Goal: Task Accomplishment & Management: Use online tool/utility

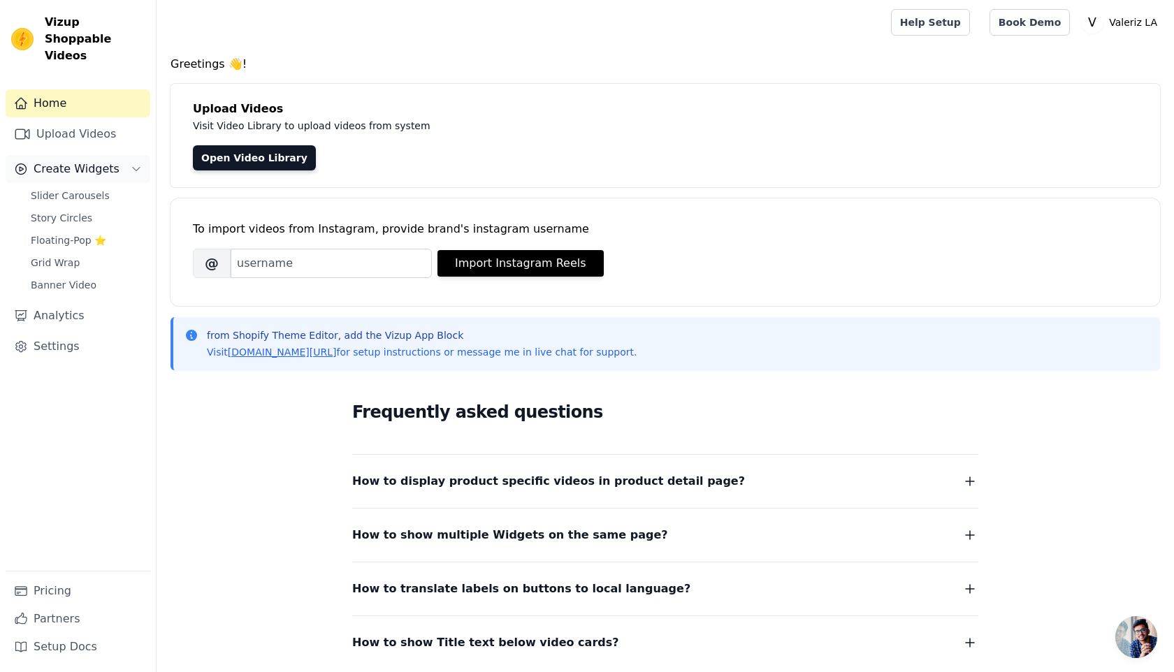
click at [96, 161] on span "Create Widgets" at bounding box center [77, 169] width 86 height 17
click at [89, 189] on span "Slider Carousels" at bounding box center [70, 196] width 79 height 14
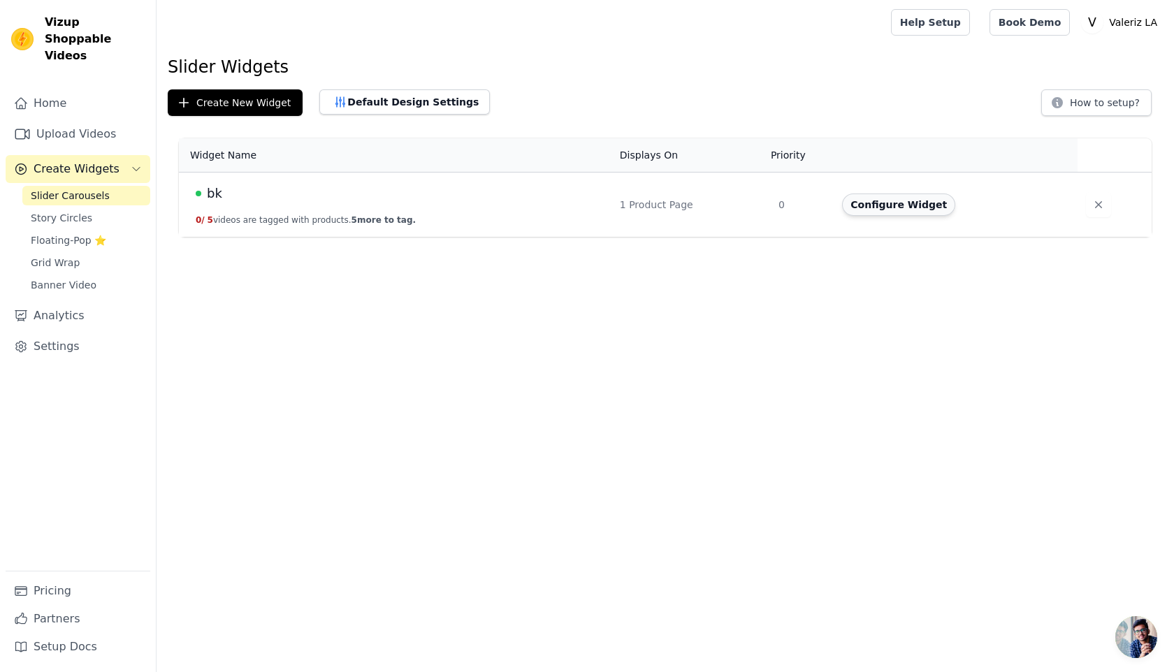
click at [883, 204] on button "Configure Widget" at bounding box center [898, 205] width 113 height 22
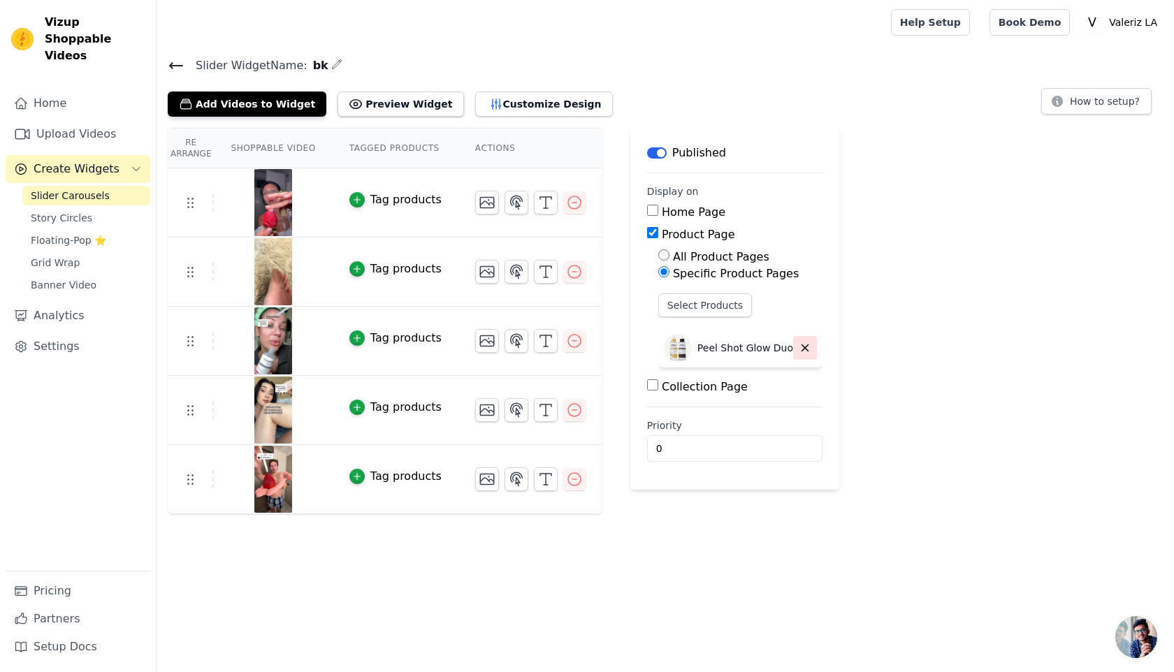
click at [799, 352] on icon "button" at bounding box center [805, 348] width 13 height 13
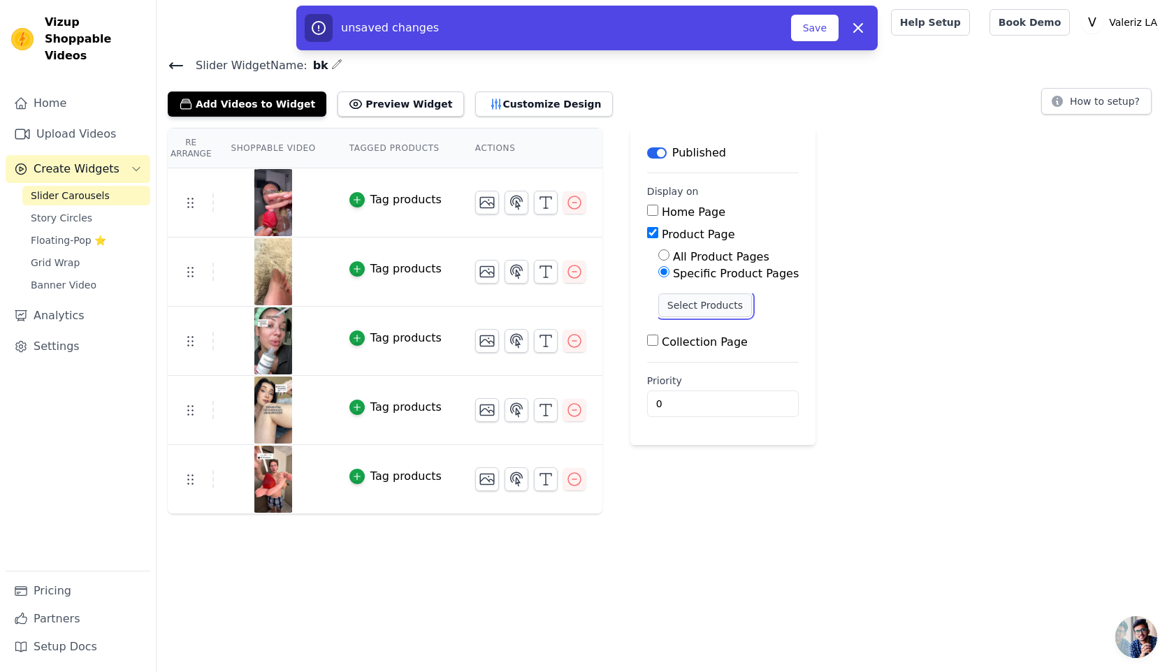
click at [681, 312] on button "Select Products" at bounding box center [705, 305] width 94 height 24
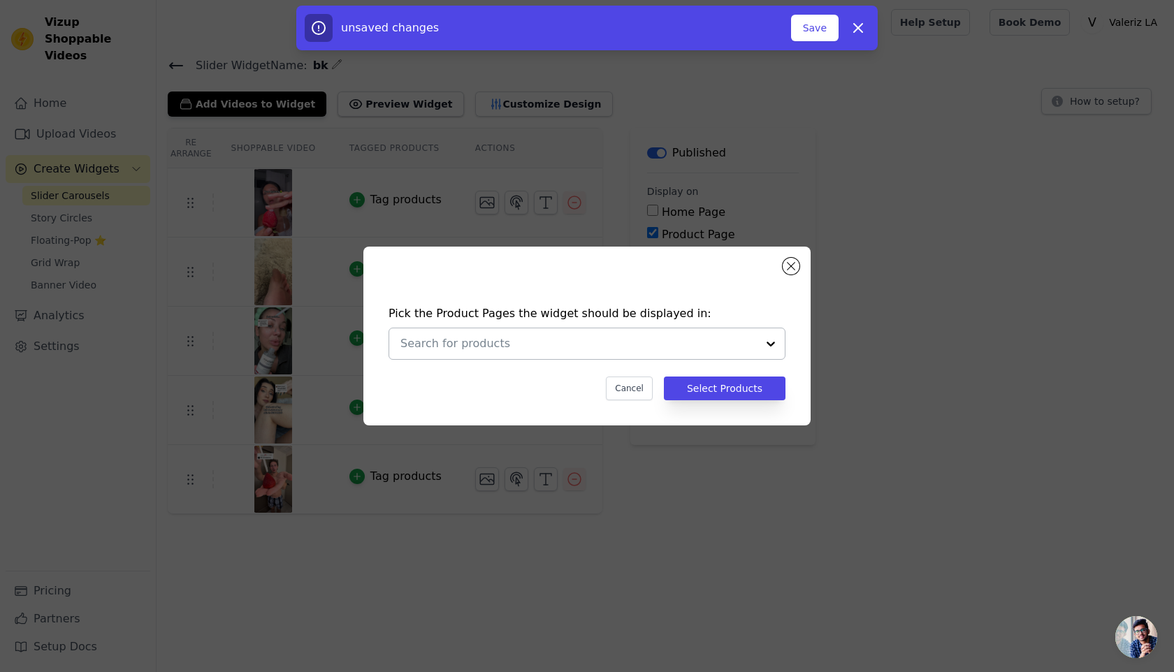
click at [555, 347] on input "text" at bounding box center [578, 343] width 356 height 17
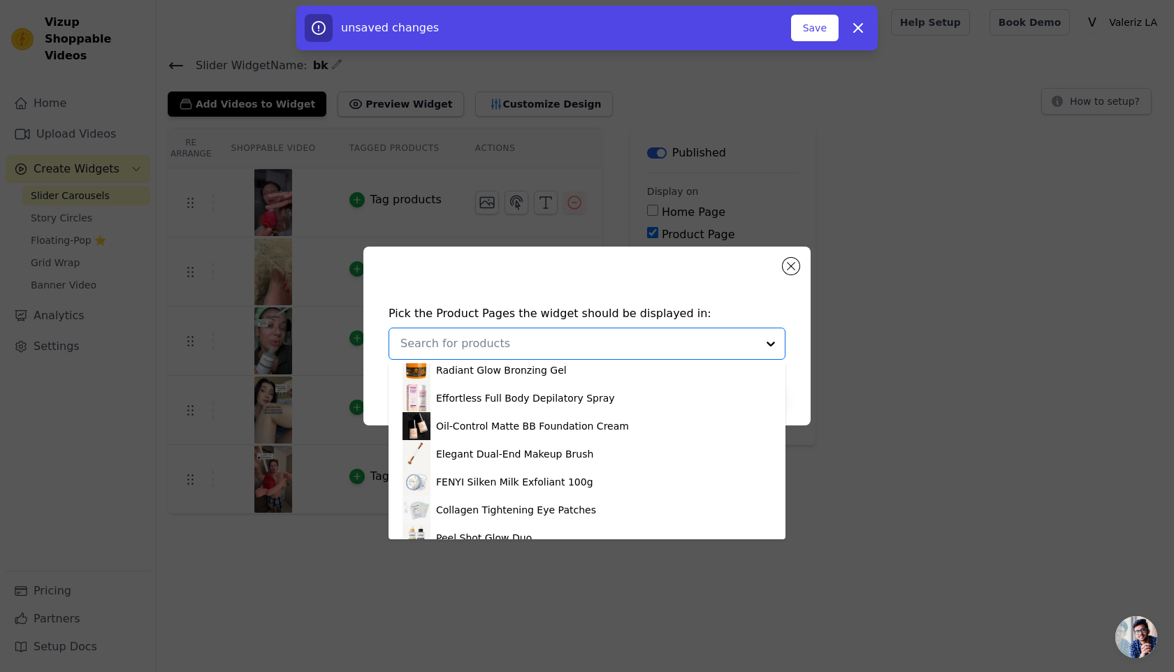
scroll to position [247, 0]
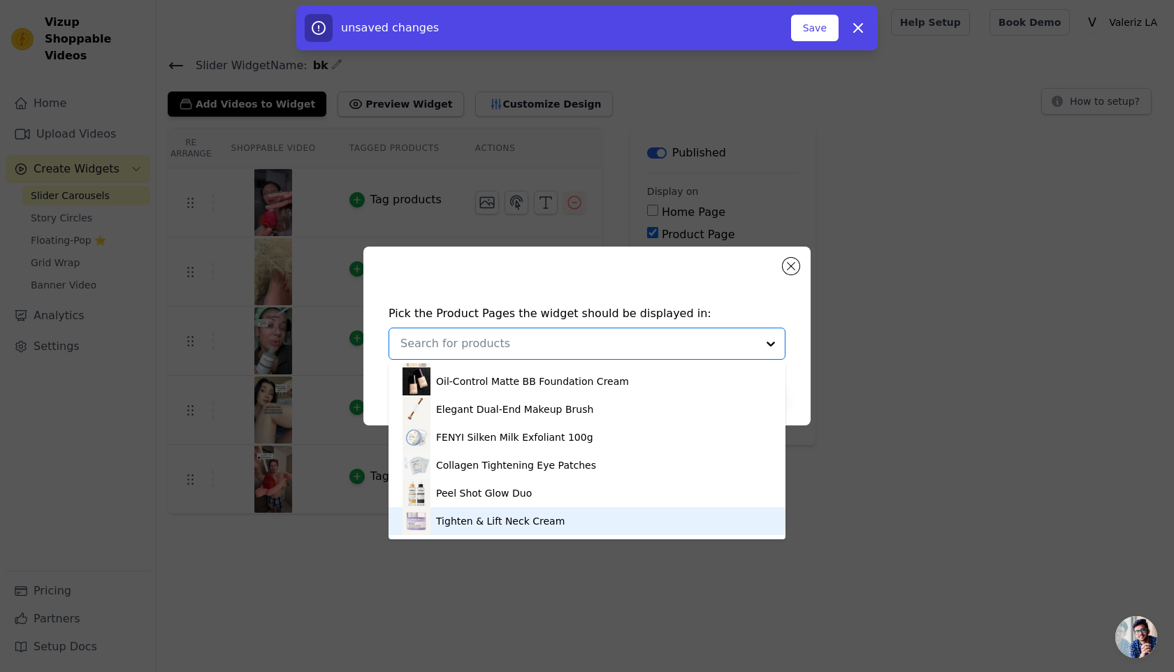
click at [437, 522] on div "Tighten & Lift Neck Cream" at bounding box center [500, 521] width 129 height 14
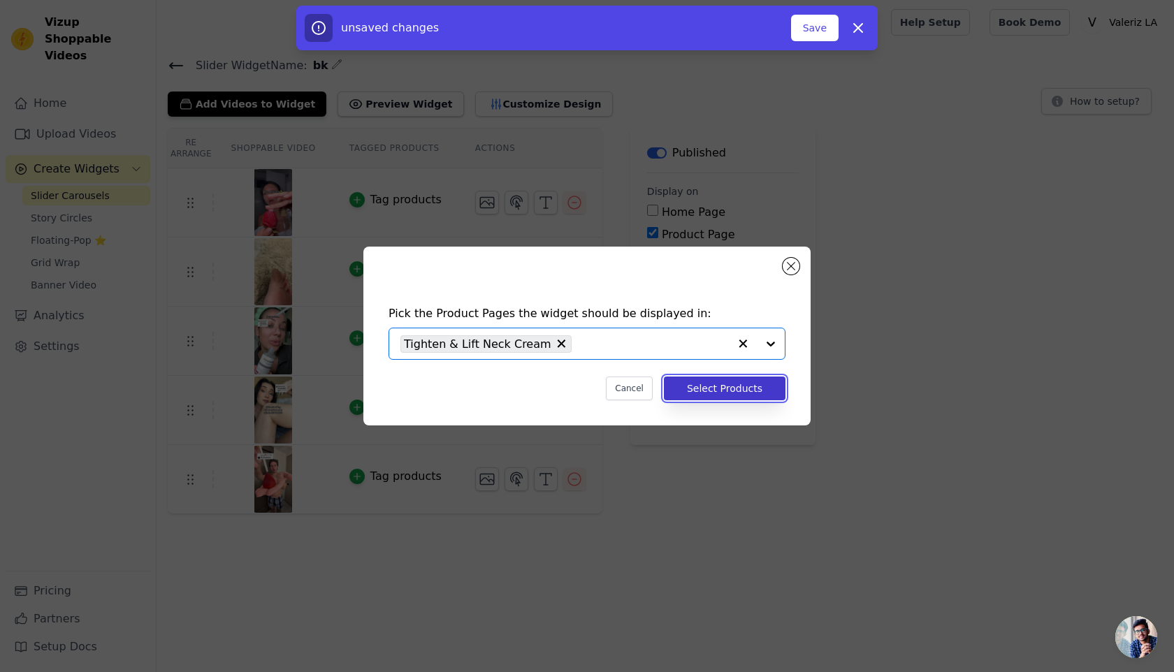
click at [745, 384] on button "Select Products" at bounding box center [725, 389] width 122 height 24
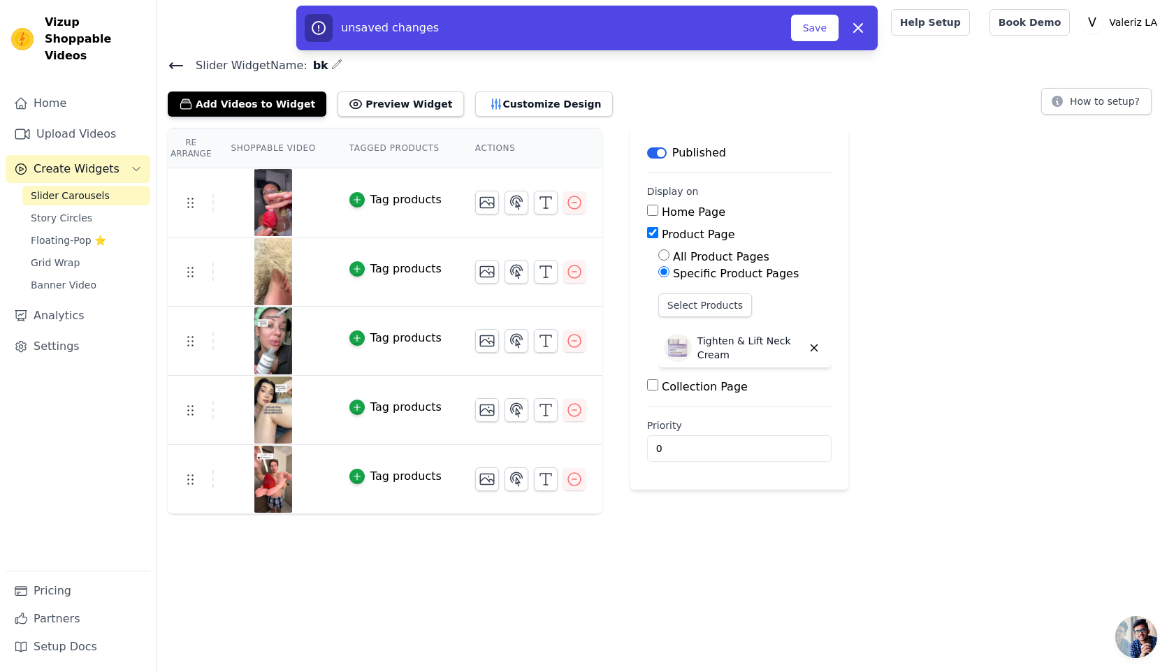
click at [289, 195] on img at bounding box center [273, 202] width 39 height 67
click at [275, 196] on img at bounding box center [273, 202] width 39 height 67
click at [191, 205] on icon at bounding box center [190, 202] width 17 height 17
click at [470, 196] on td at bounding box center [530, 196] width 144 height 57
click at [479, 198] on icon "button" at bounding box center [487, 202] width 17 height 17
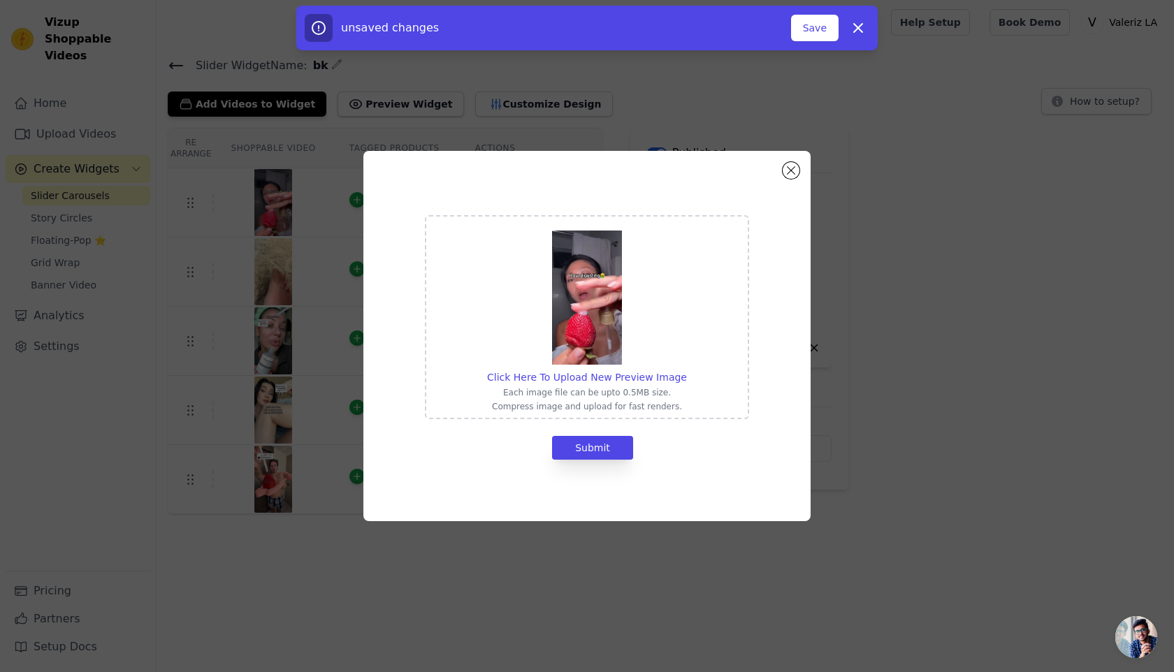
click at [799, 158] on div "Click Here To Upload New Preview Image Each image file can be upto 0.5MB size. …" at bounding box center [586, 336] width 447 height 370
click at [793, 161] on div "Click Here To Upload New Preview Image Each image file can be upto 0.5MB size. …" at bounding box center [586, 336] width 447 height 370
click at [792, 162] on div "Click Here To Upload New Preview Image Each image file can be upto 0.5MB size. …" at bounding box center [586, 336] width 447 height 370
click at [787, 167] on button "Close modal" at bounding box center [790, 170] width 17 height 17
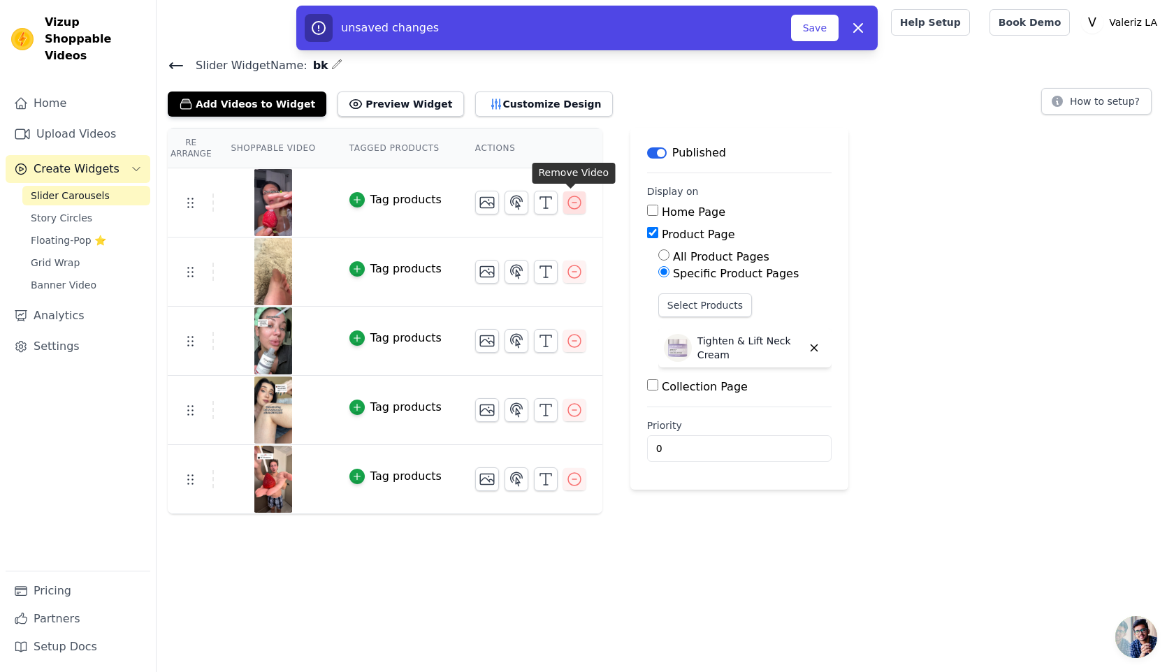
click at [568, 197] on icon "button" at bounding box center [574, 202] width 17 height 17
click at [568, 198] on icon "button" at bounding box center [574, 202] width 17 height 17
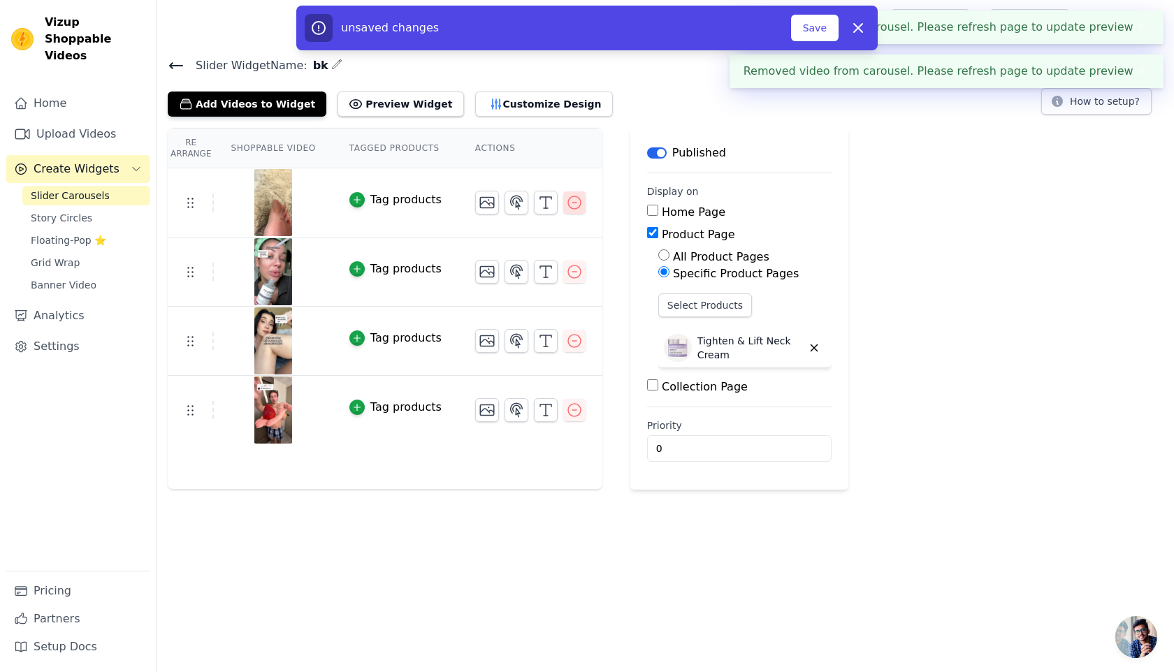
click at [567, 198] on icon "button" at bounding box center [574, 202] width 17 height 17
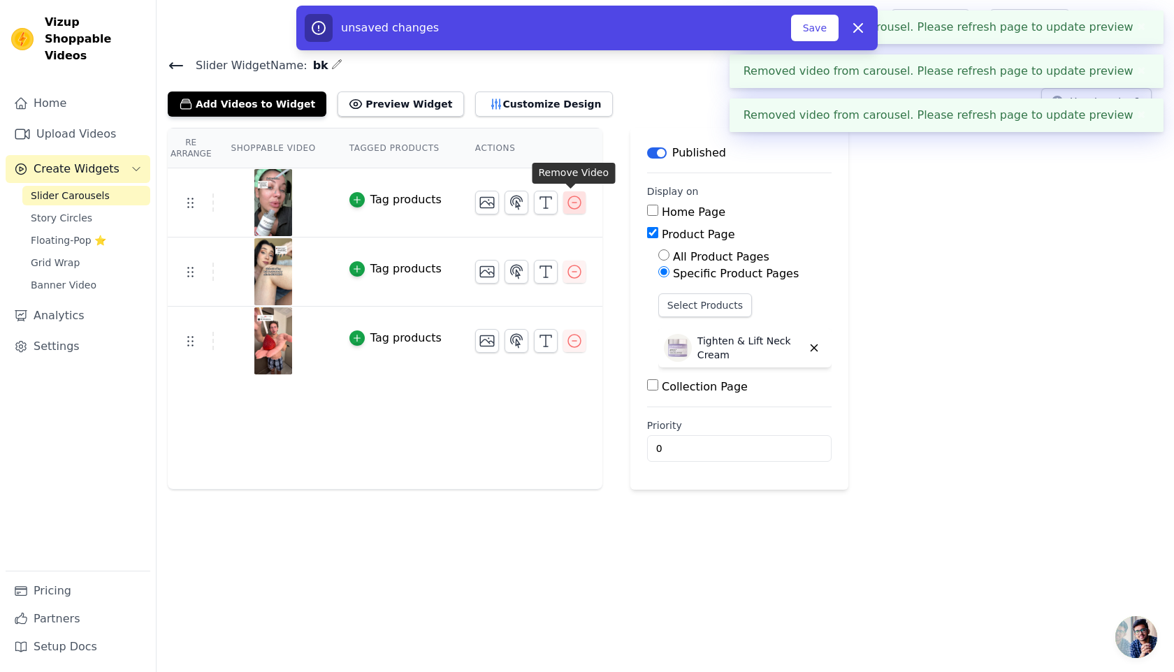
click at [567, 198] on icon "button" at bounding box center [574, 202] width 17 height 17
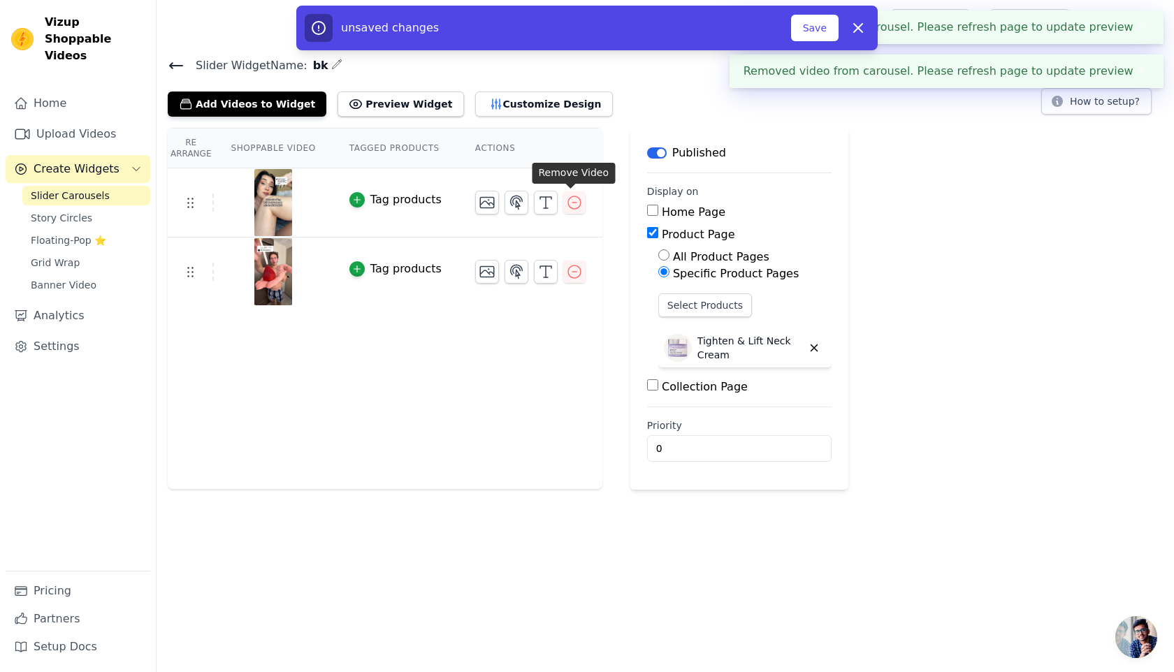
click at [567, 198] on icon "button" at bounding box center [574, 202] width 17 height 17
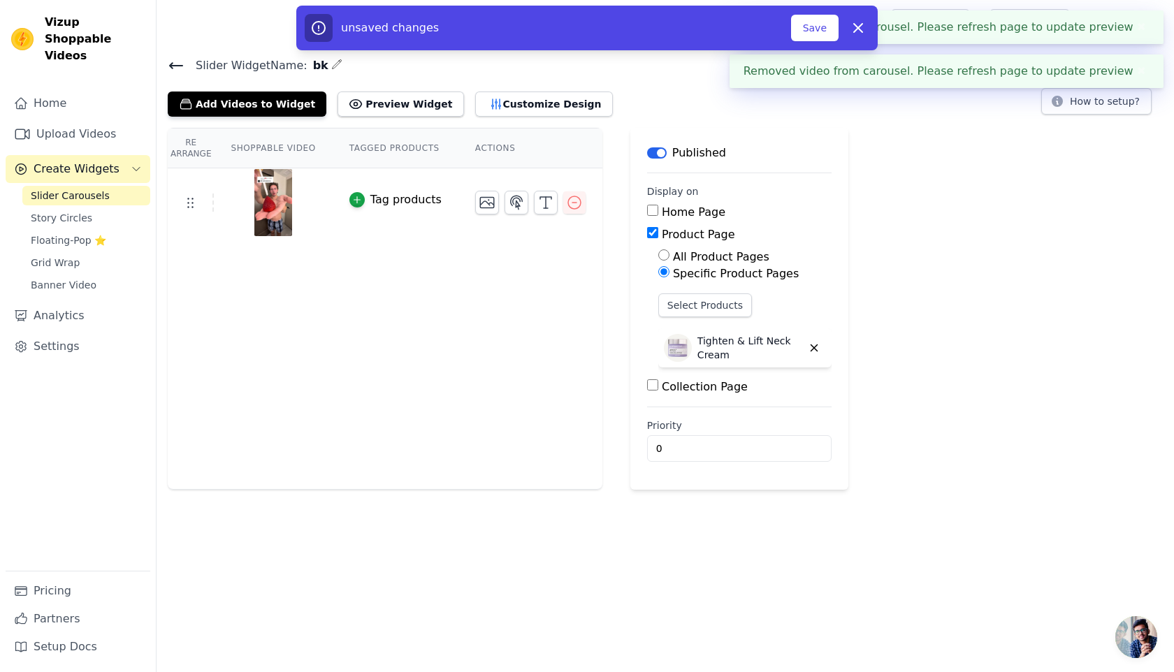
click at [567, 198] on icon "button" at bounding box center [574, 202] width 17 height 17
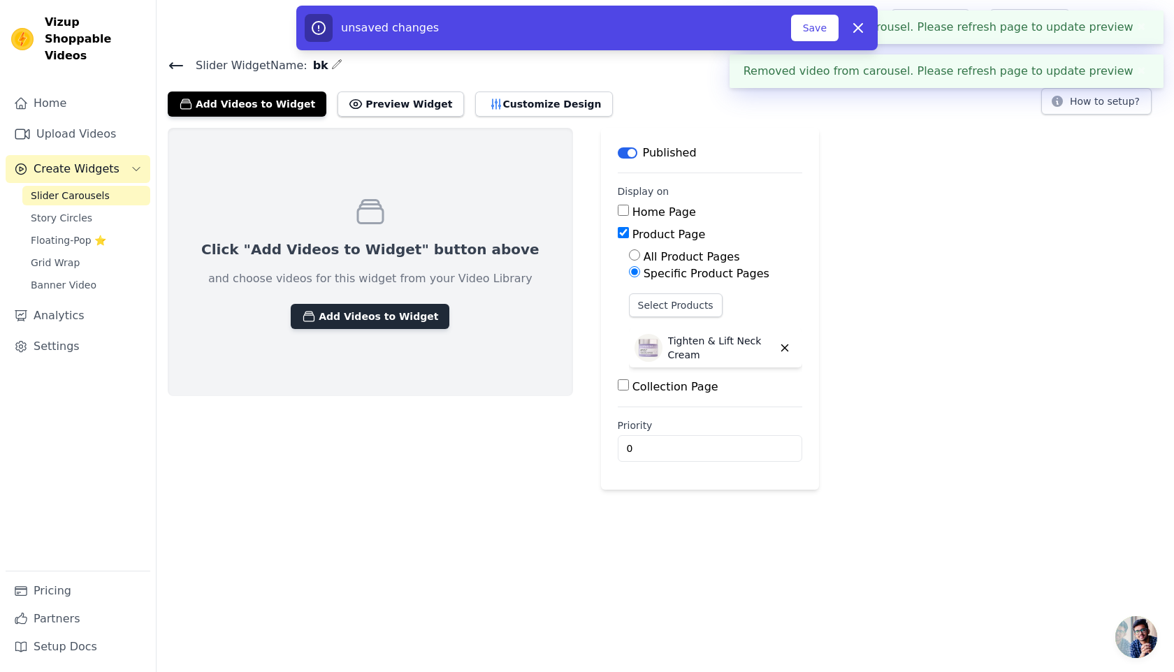
click at [356, 323] on button "Add Videos to Widget" at bounding box center [370, 316] width 159 height 25
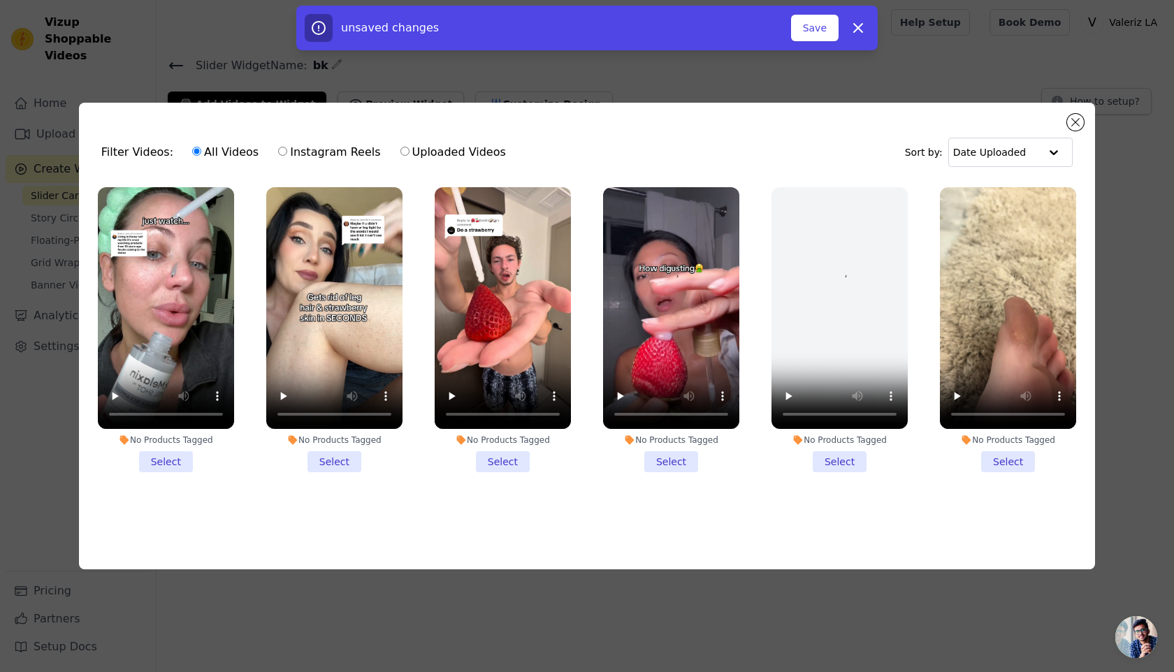
click at [402, 149] on label "Uploaded Videos" at bounding box center [453, 152] width 107 height 18
click at [402, 149] on input "Uploaded Videos" at bounding box center [404, 151] width 9 height 9
radio input "true"
click at [1073, 119] on button "Close modal" at bounding box center [1075, 122] width 17 height 17
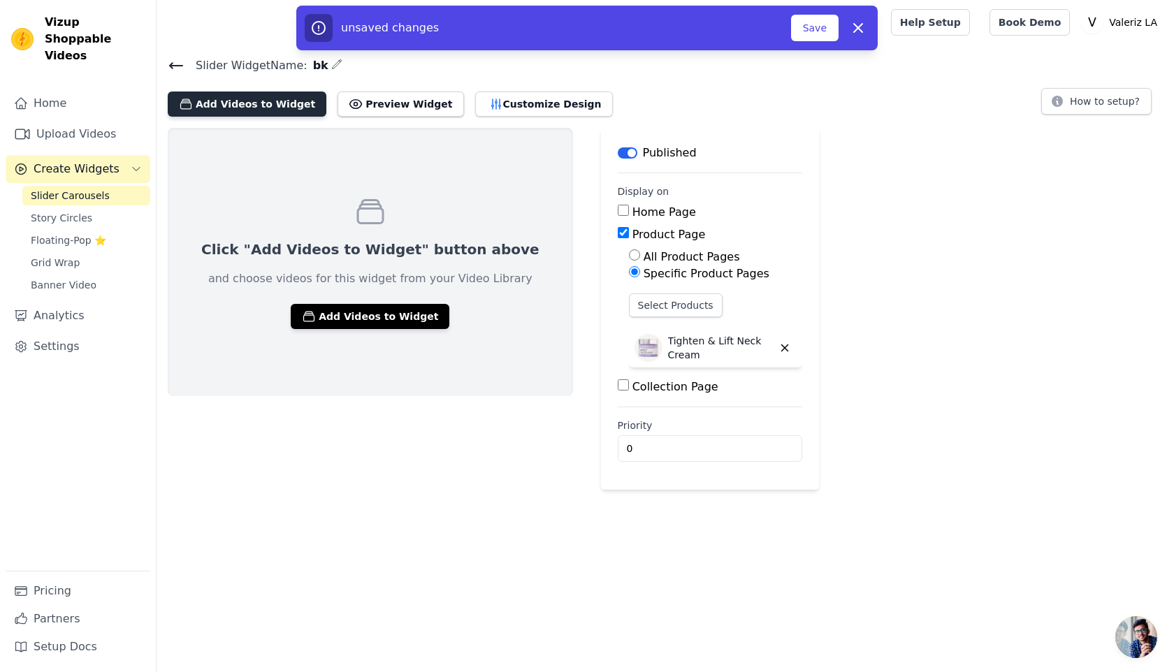
click at [257, 107] on button "Add Videos to Widget" at bounding box center [247, 104] width 159 height 25
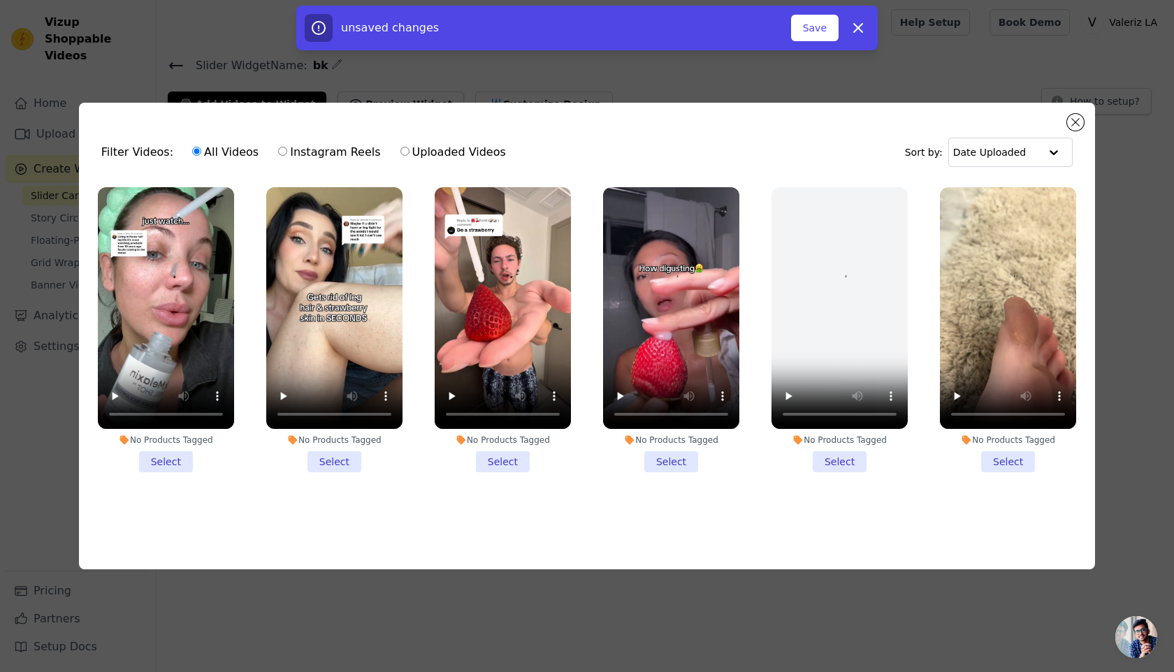
click at [1023, 133] on div "Filter Videos: All Videos Instagram Reels Uploaded Videos Sort by: Date Uploaded" at bounding box center [586, 152] width 993 height 54
click at [1017, 143] on input "text" at bounding box center [996, 152] width 87 height 28
click at [416, 147] on label "Uploaded Videos" at bounding box center [453, 152] width 107 height 18
click at [409, 147] on input "Uploaded Videos" at bounding box center [404, 151] width 9 height 9
radio input "true"
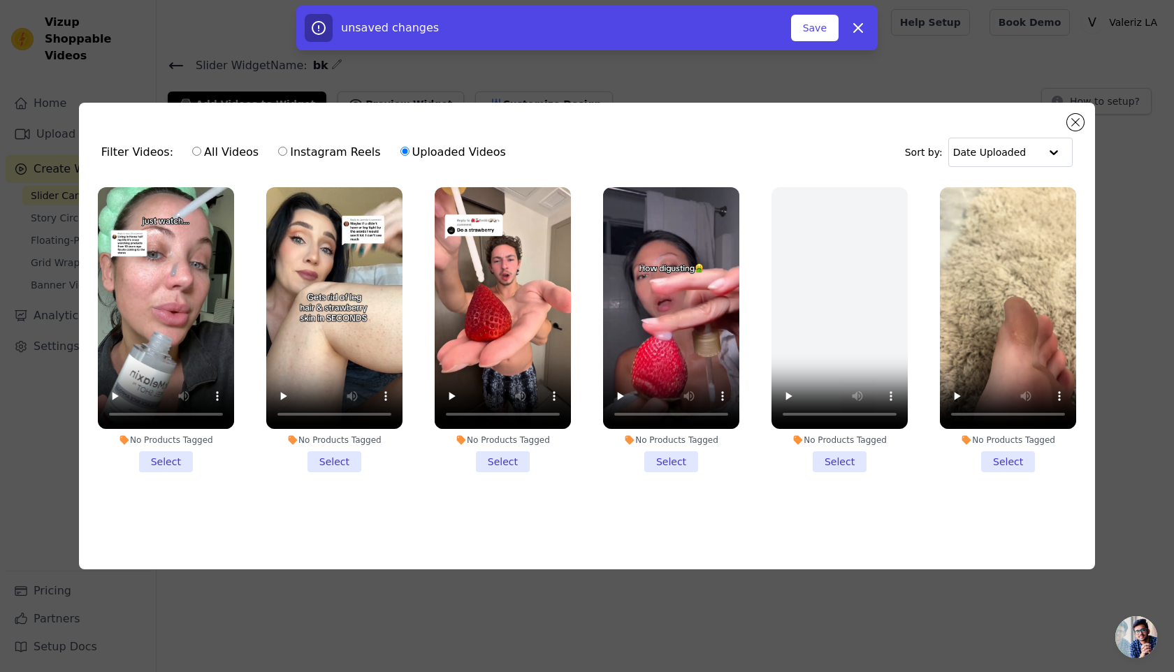
click at [307, 152] on label "Instagram Reels" at bounding box center [328, 152] width 103 height 18
click at [287, 152] on input "Instagram Reels" at bounding box center [282, 151] width 9 height 9
radio input "true"
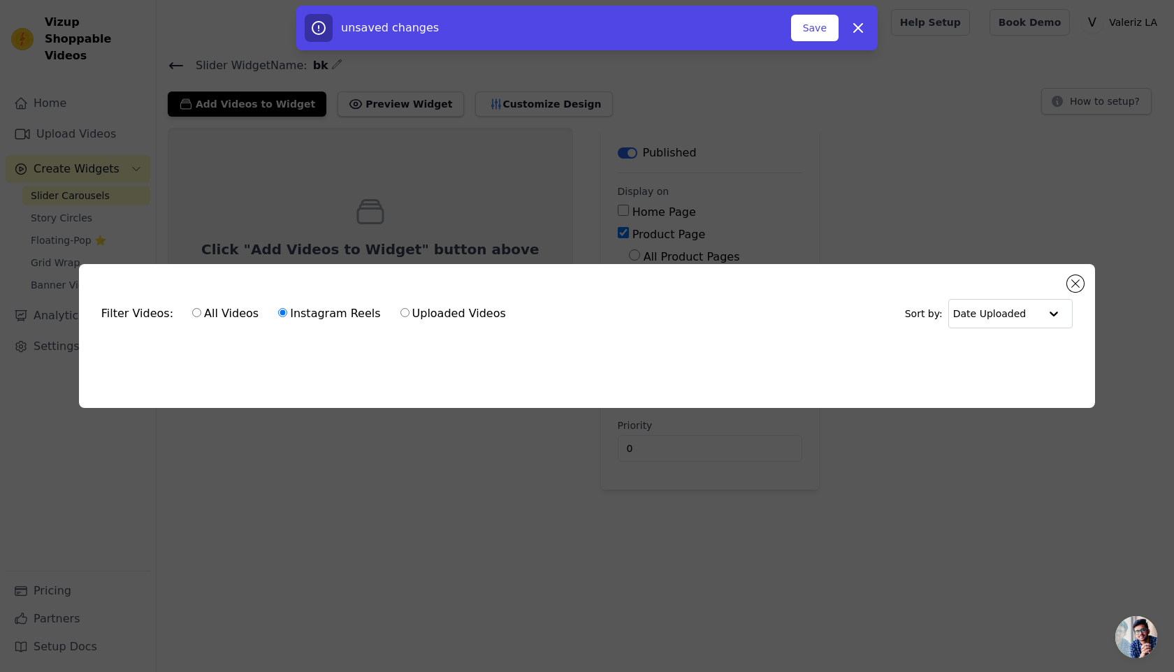
click at [1070, 275] on div "Filter Videos: All Videos Instagram Reels Uploaded Videos Sort by: Date Uploade…" at bounding box center [587, 336] width 1016 height 144
click at [1063, 281] on div "Filter Videos: All Videos Instagram Reels Uploaded Videos Sort by: Date Uploade…" at bounding box center [587, 336] width 1016 height 144
click at [1071, 282] on button "Close modal" at bounding box center [1075, 283] width 17 height 17
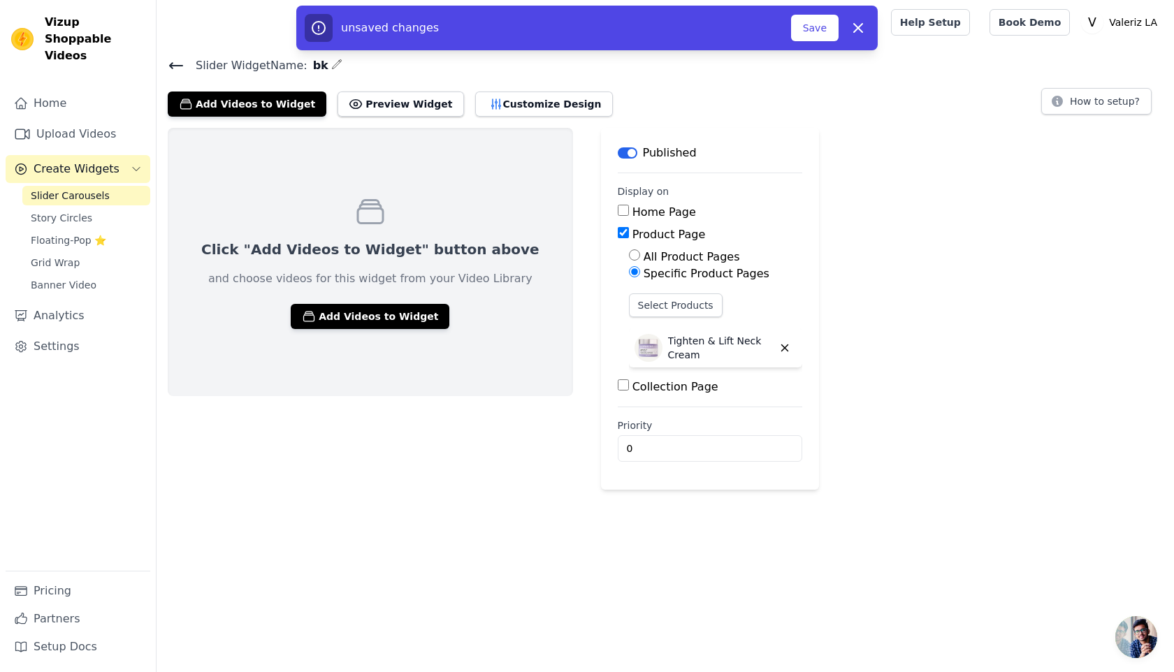
click at [800, 31] on button "Save" at bounding box center [815, 28] width 48 height 27
click at [808, 31] on button "Save" at bounding box center [815, 28] width 48 height 27
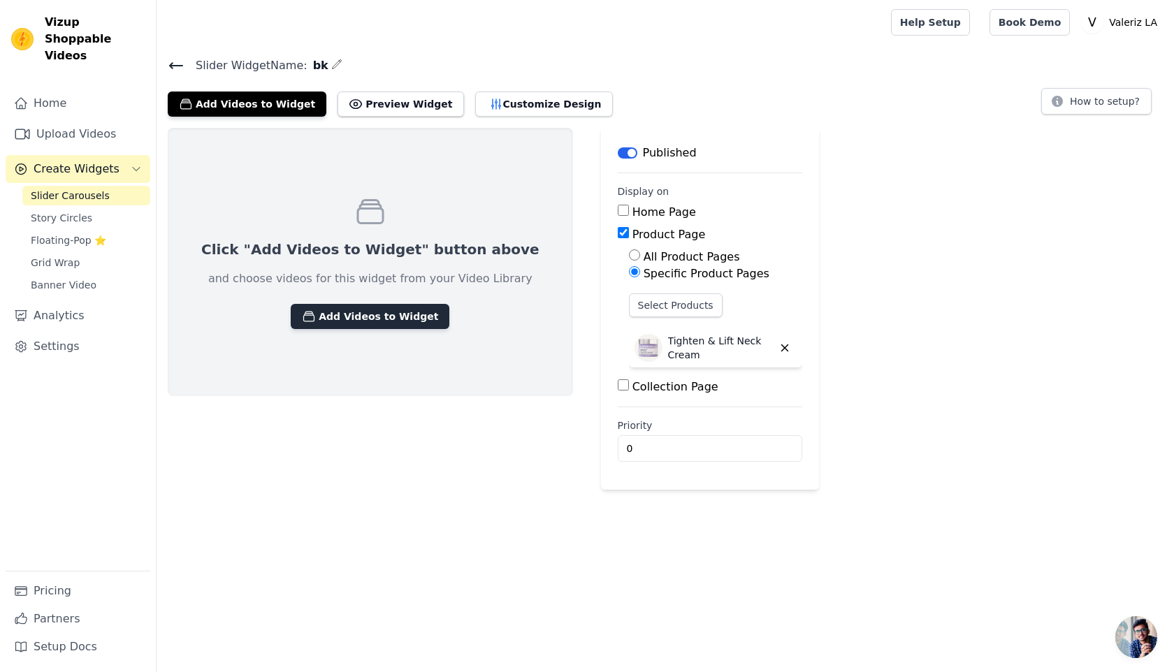
click at [372, 319] on button "Add Videos to Widget" at bounding box center [370, 316] width 159 height 25
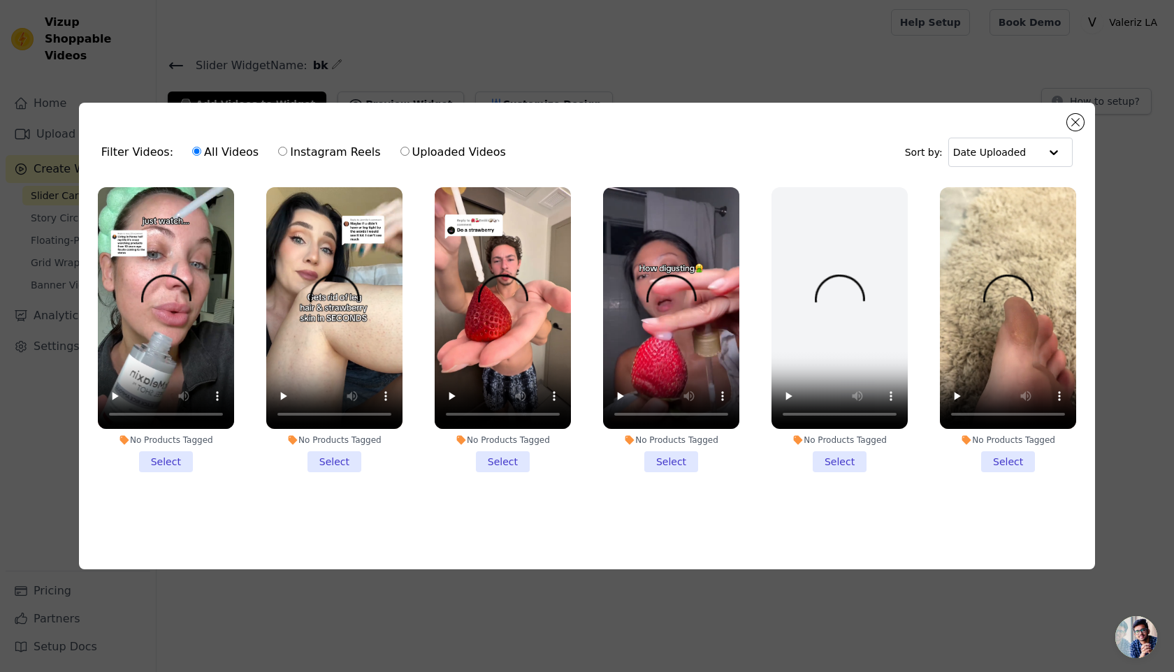
click at [435, 472] on li "No Products Tagged Select" at bounding box center [503, 330] width 136 height 286
click at [0, 0] on input "No Products Tagged Select" at bounding box center [0, 0] width 0 height 0
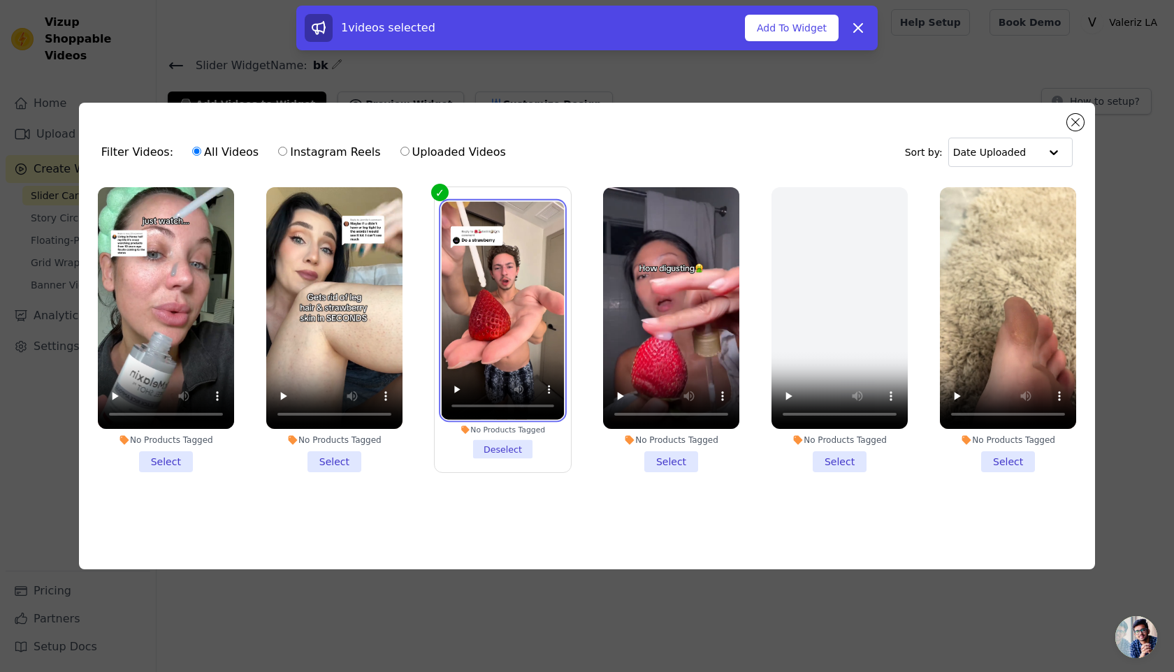
click at [530, 288] on video at bounding box center [503, 310] width 123 height 218
click at [1070, 129] on div "Filter Videos: All Videos Instagram Reels Uploaded Videos Sort by: Date Uploade…" at bounding box center [587, 336] width 1016 height 467
click at [1074, 127] on button "Close modal" at bounding box center [1075, 122] width 17 height 17
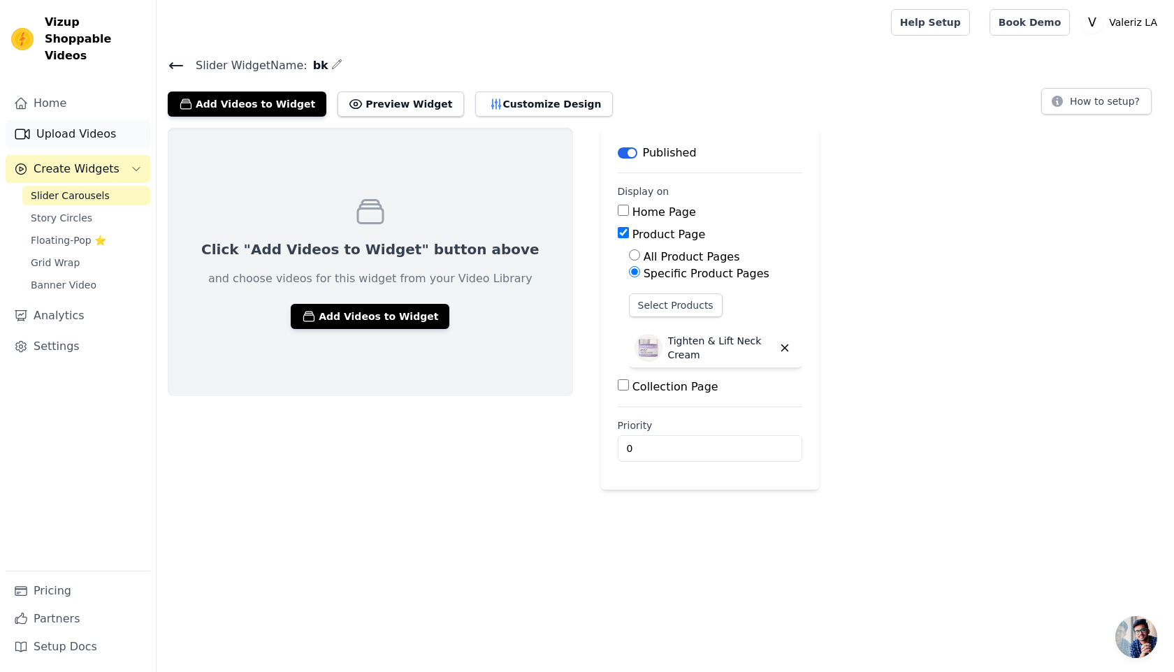
click at [87, 120] on link "Upload Videos" at bounding box center [78, 134] width 145 height 28
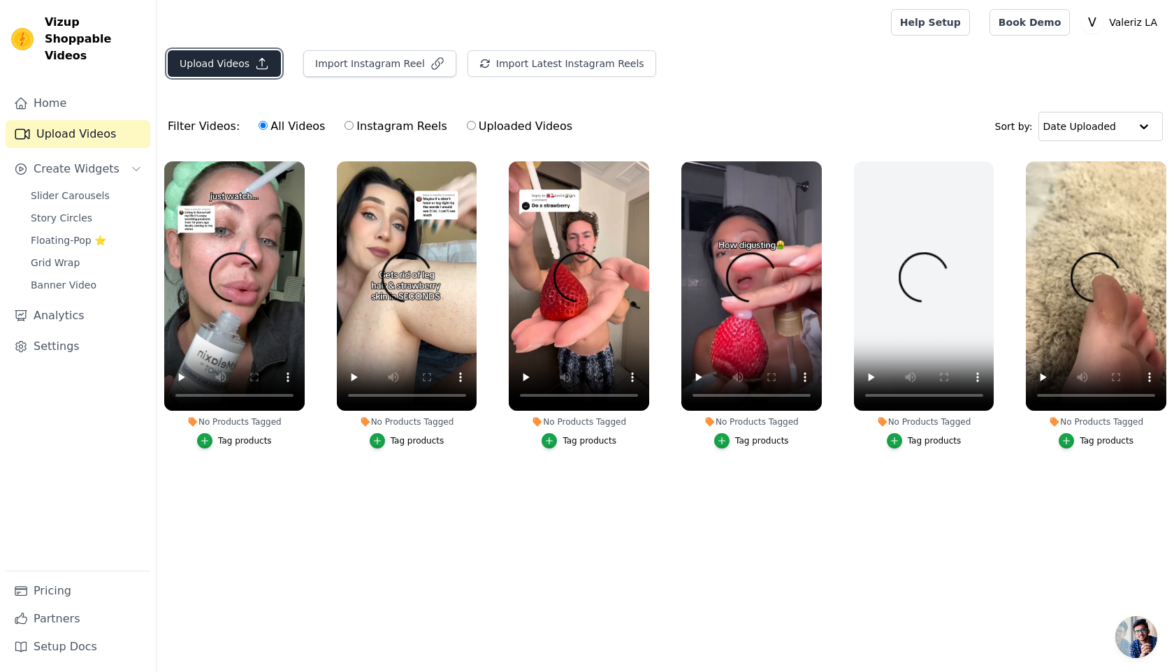
click at [255, 61] on icon "button" at bounding box center [262, 64] width 14 height 14
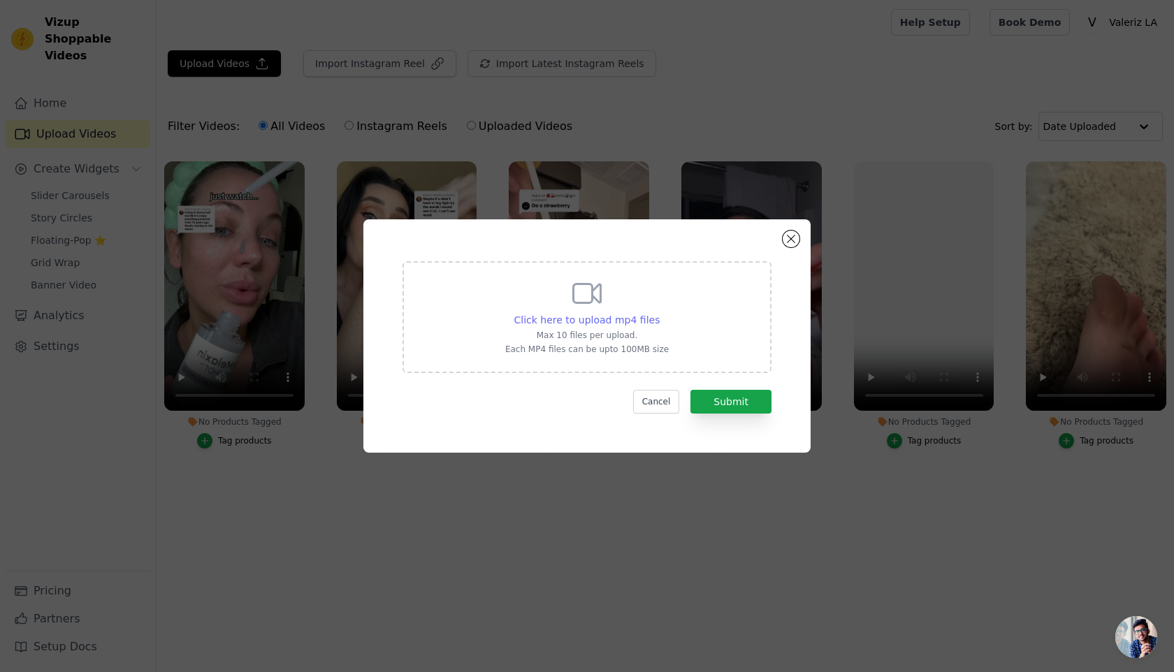
click at [592, 323] on span "Click here to upload mp4 files" at bounding box center [587, 319] width 146 height 11
click at [659, 313] on input "Click here to upload mp4 files Max 10 files per upload. Each MP4 files can be u…" at bounding box center [659, 312] width 1 height 1
type input "C:\fakepath\SnapTik-dot-Kim-414e22b50ac1cd774a83a23acd328808.mp4"
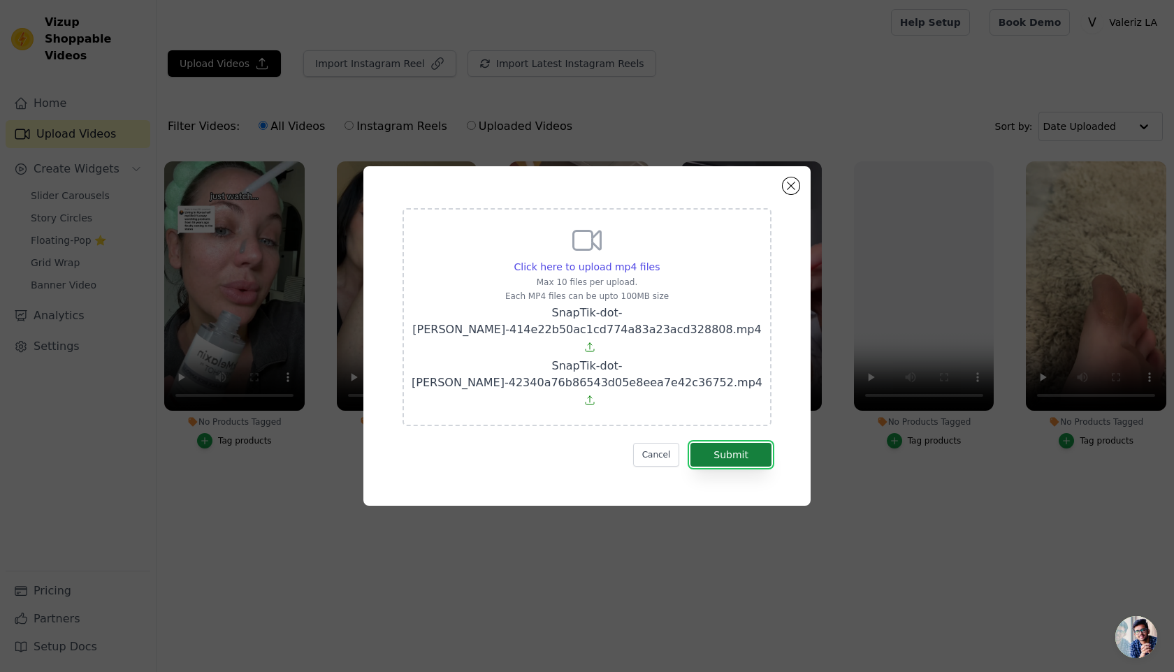
click at [747, 443] on button "Submit" at bounding box center [730, 455] width 81 height 24
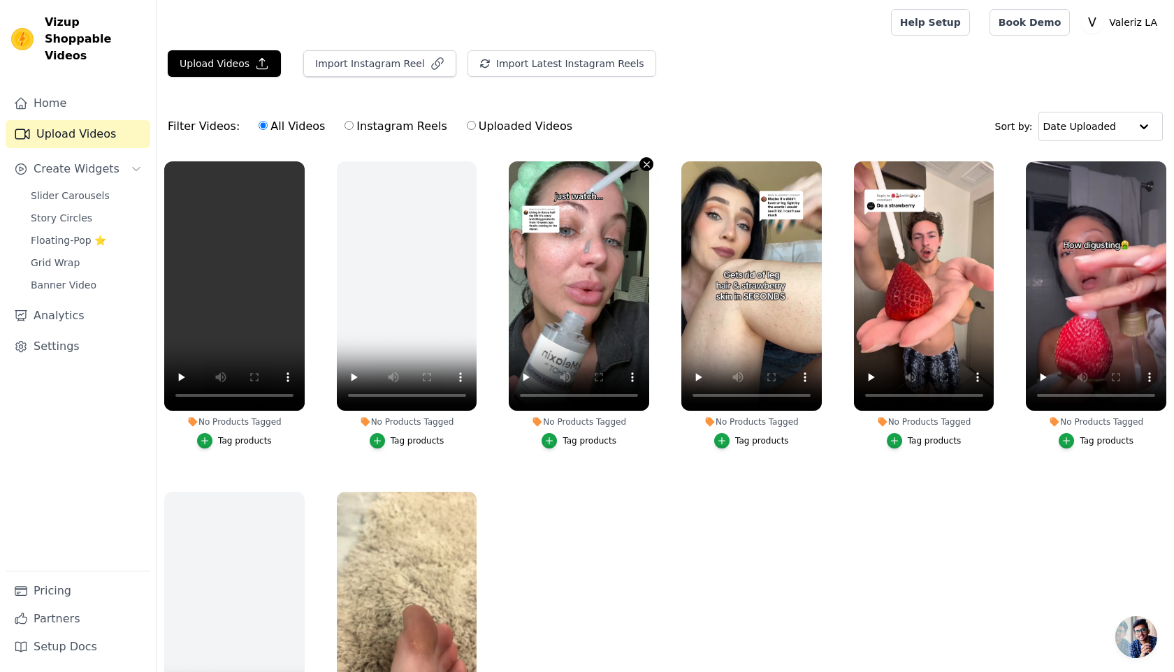
click at [646, 166] on icon "button" at bounding box center [646, 164] width 10 height 10
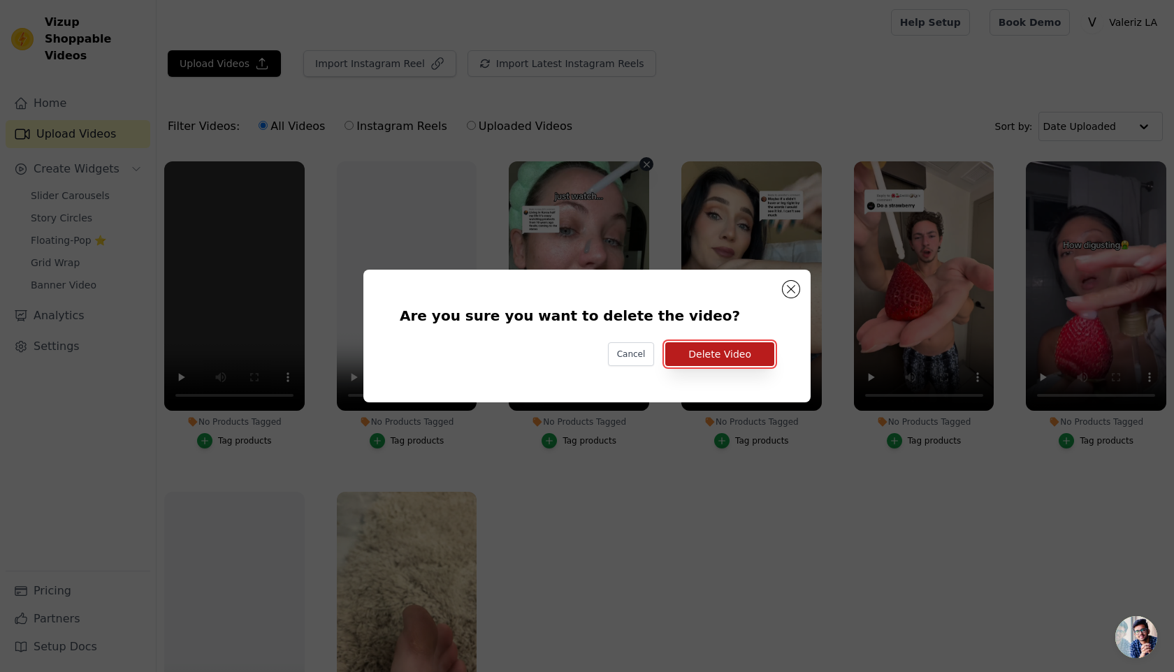
click at [721, 347] on button "Delete Video" at bounding box center [719, 354] width 109 height 24
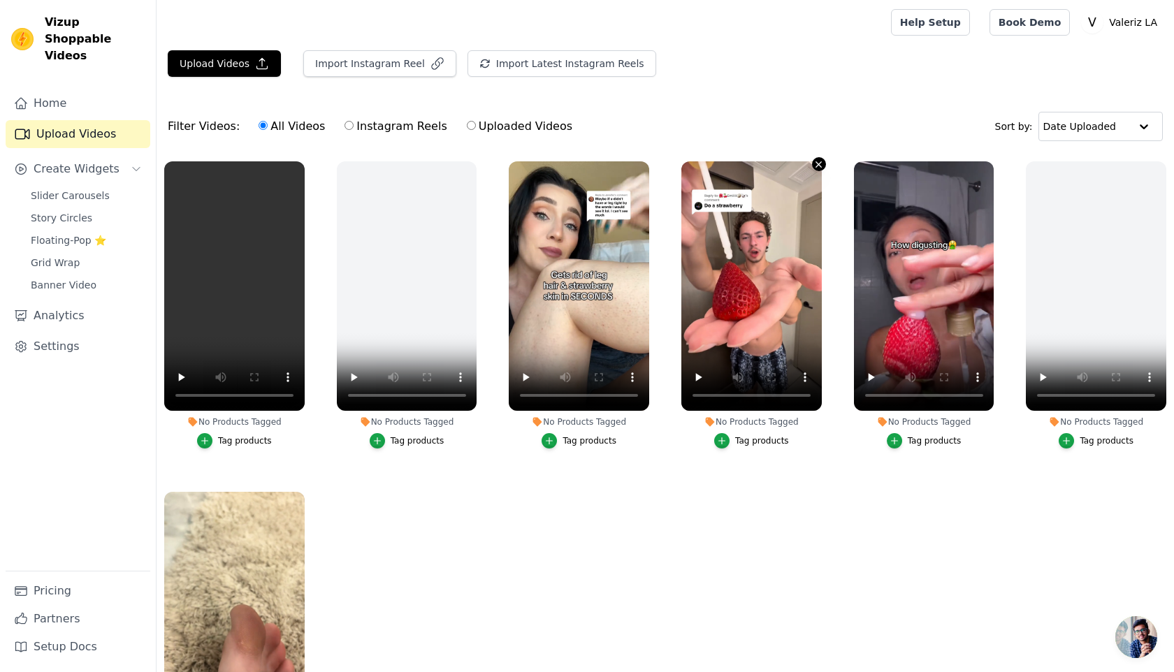
click at [819, 167] on icon "button" at bounding box center [818, 164] width 10 height 10
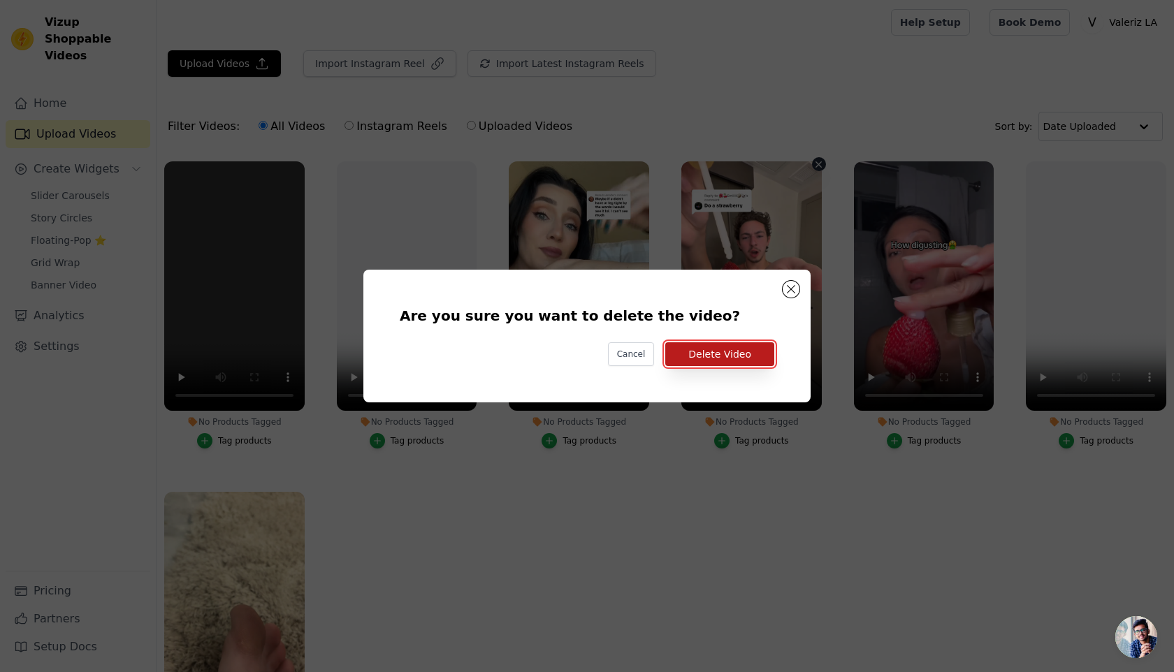
click at [759, 364] on button "Delete Video" at bounding box center [719, 354] width 109 height 24
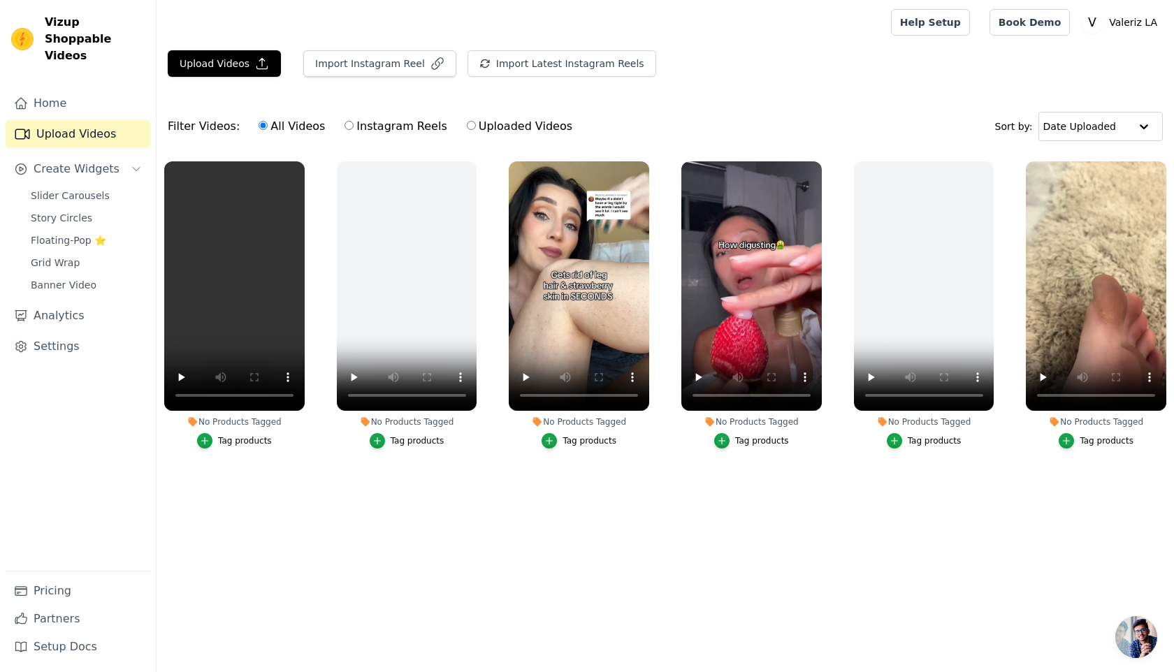
click at [651, 173] on div "No Products Tagged Tag products" at bounding box center [579, 308] width 156 height 308
click at [646, 166] on icon "button" at bounding box center [646, 164] width 10 height 10
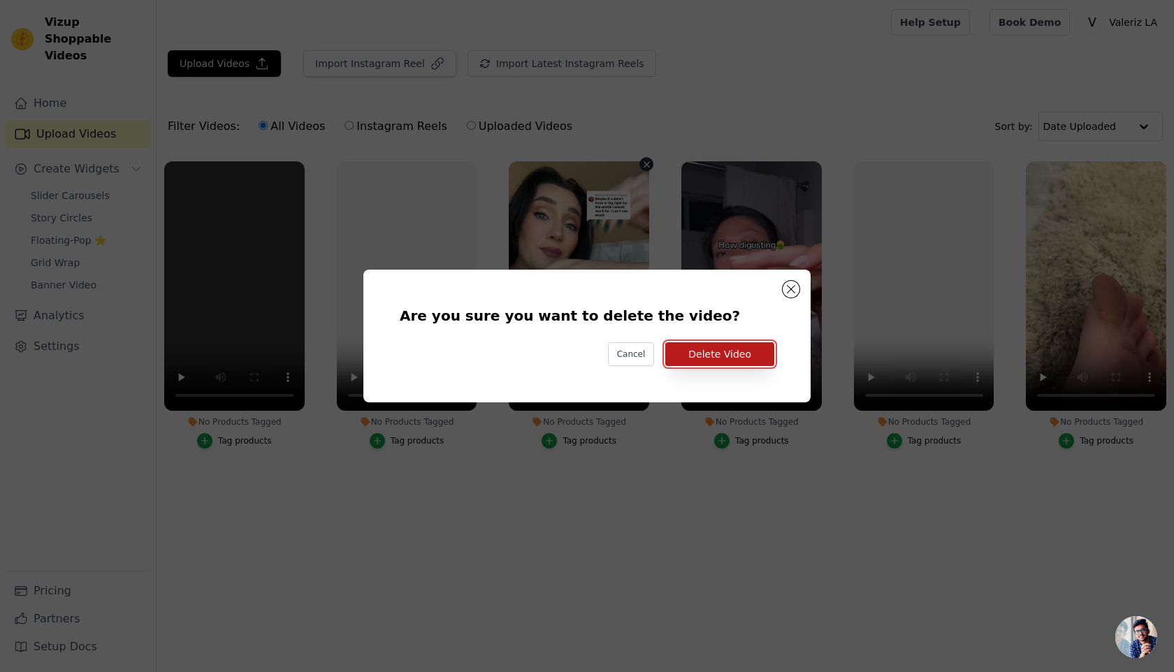
click at [712, 363] on button "Delete Video" at bounding box center [719, 354] width 109 height 24
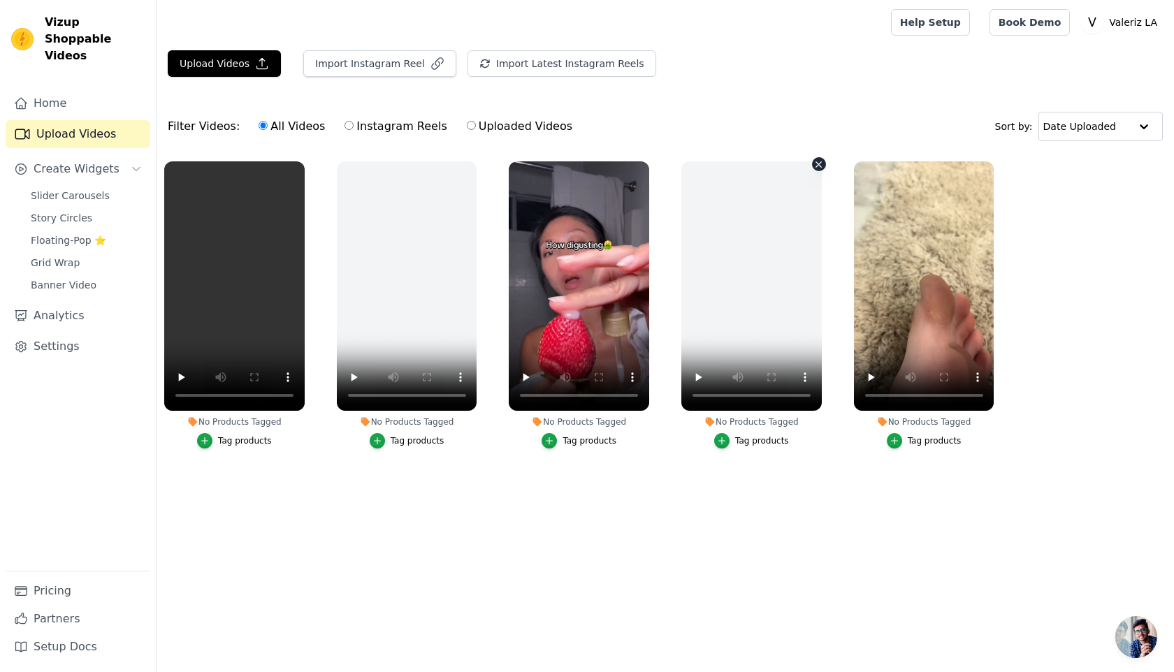
click at [812, 165] on button "No Products Tagged Tag products" at bounding box center [819, 164] width 14 height 14
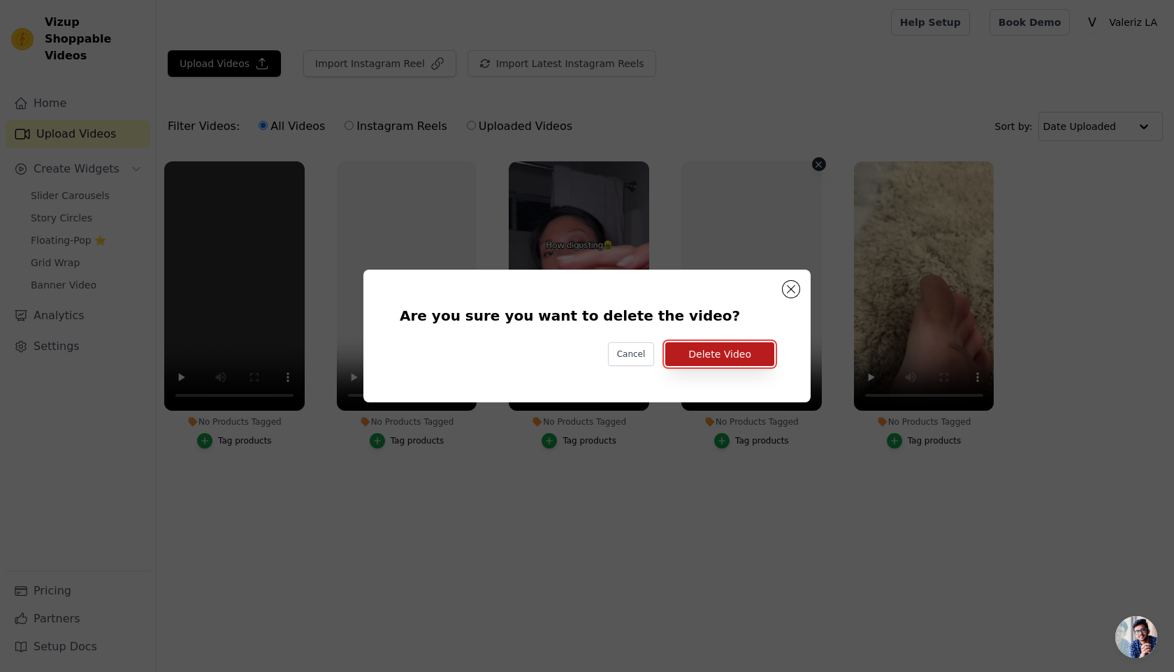
click at [745, 357] on button "Delete Video" at bounding box center [719, 354] width 109 height 24
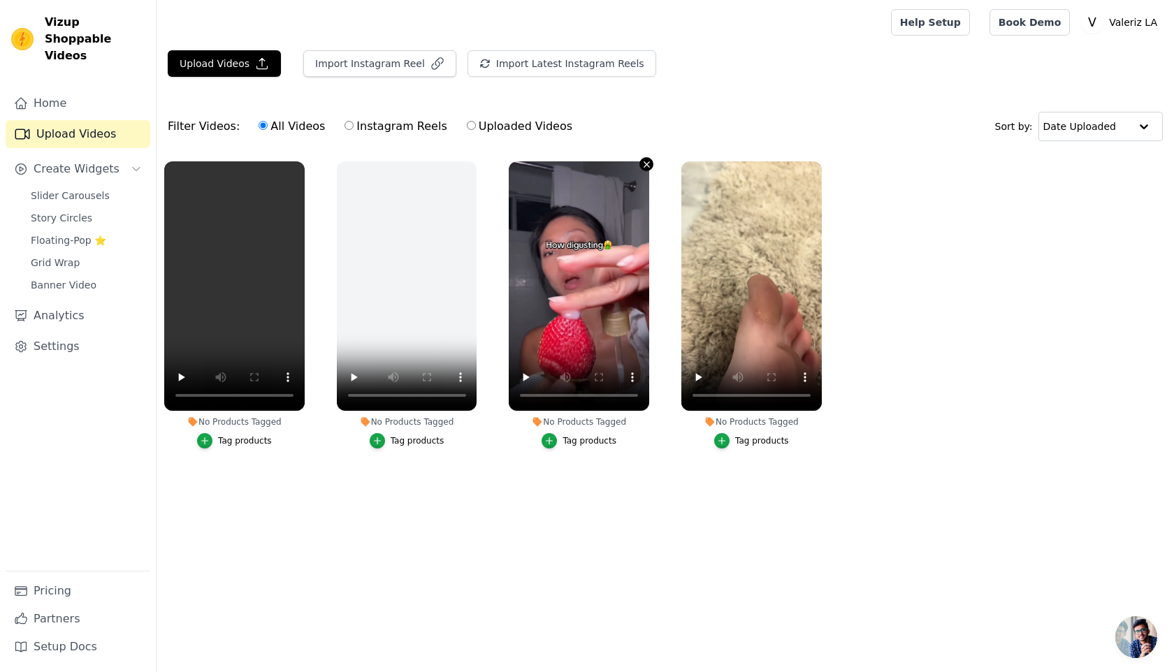
click at [648, 163] on icon "button" at bounding box center [646, 164] width 10 height 10
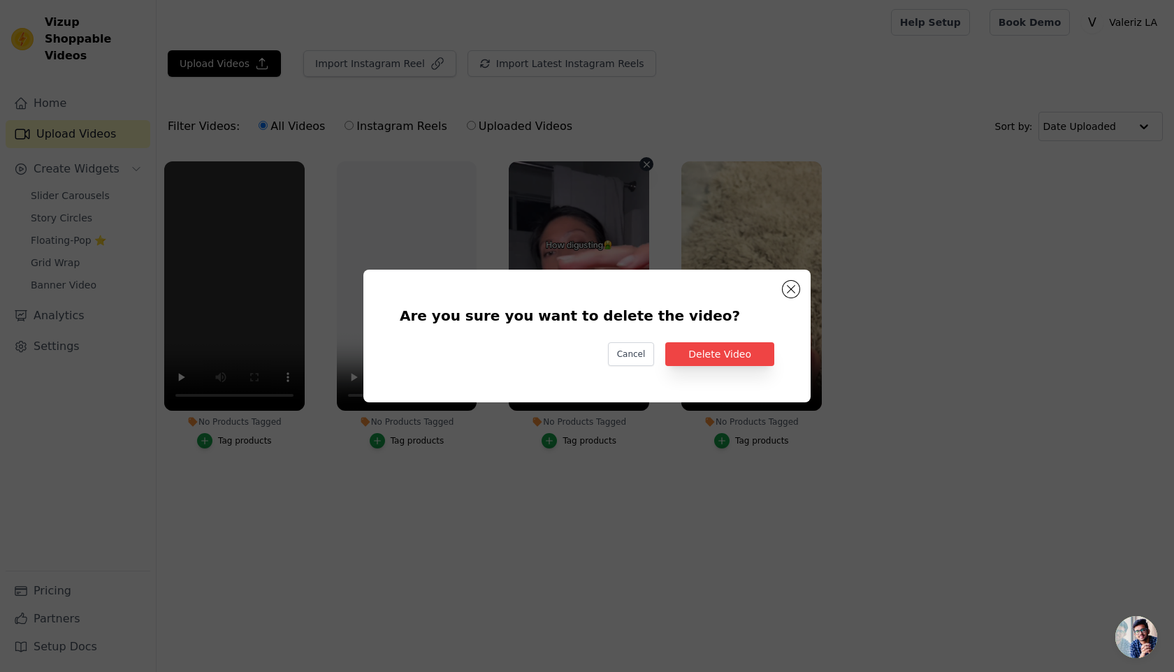
click at [716, 366] on div "Are you sure you want to delete the video? Cancel Delete Video" at bounding box center [587, 336] width 402 height 88
click at [716, 360] on button "Delete Video" at bounding box center [719, 354] width 109 height 24
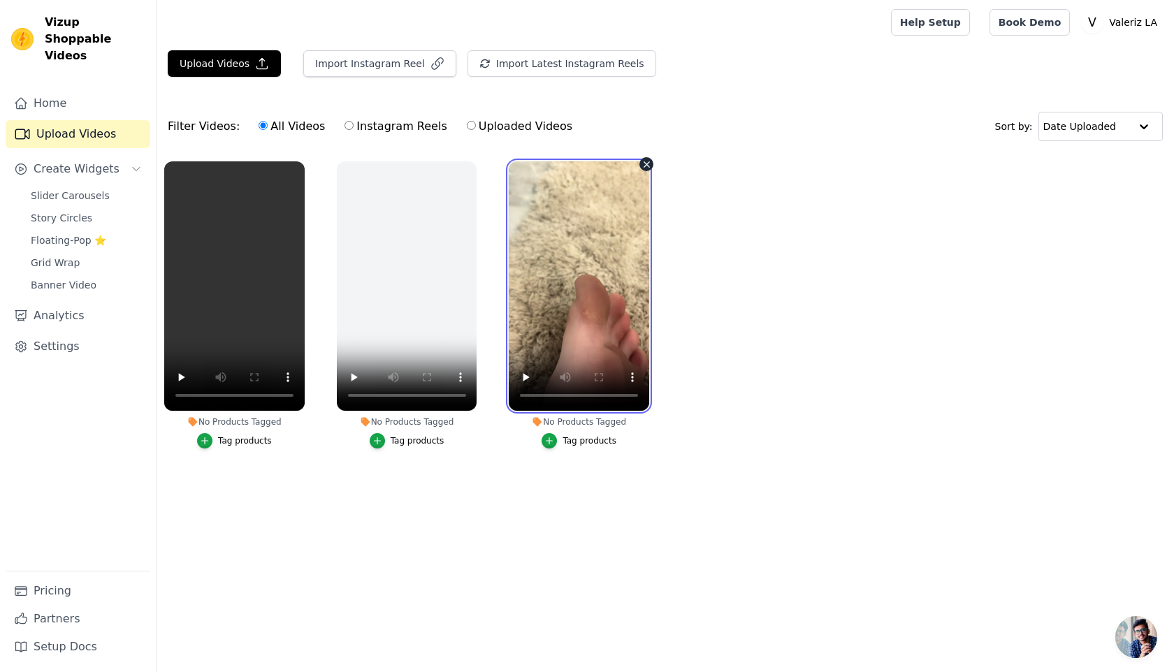
click at [638, 163] on video at bounding box center [579, 285] width 140 height 249
click at [643, 165] on icon "button" at bounding box center [646, 164] width 10 height 10
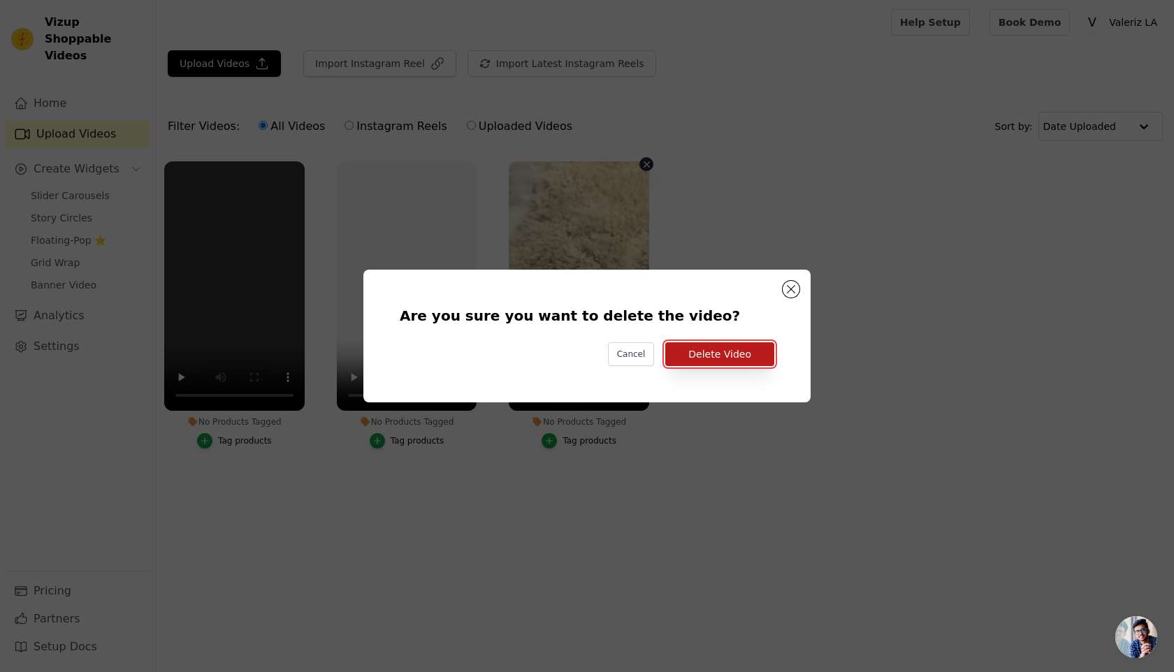
click at [687, 359] on button "Delete Video" at bounding box center [719, 354] width 109 height 24
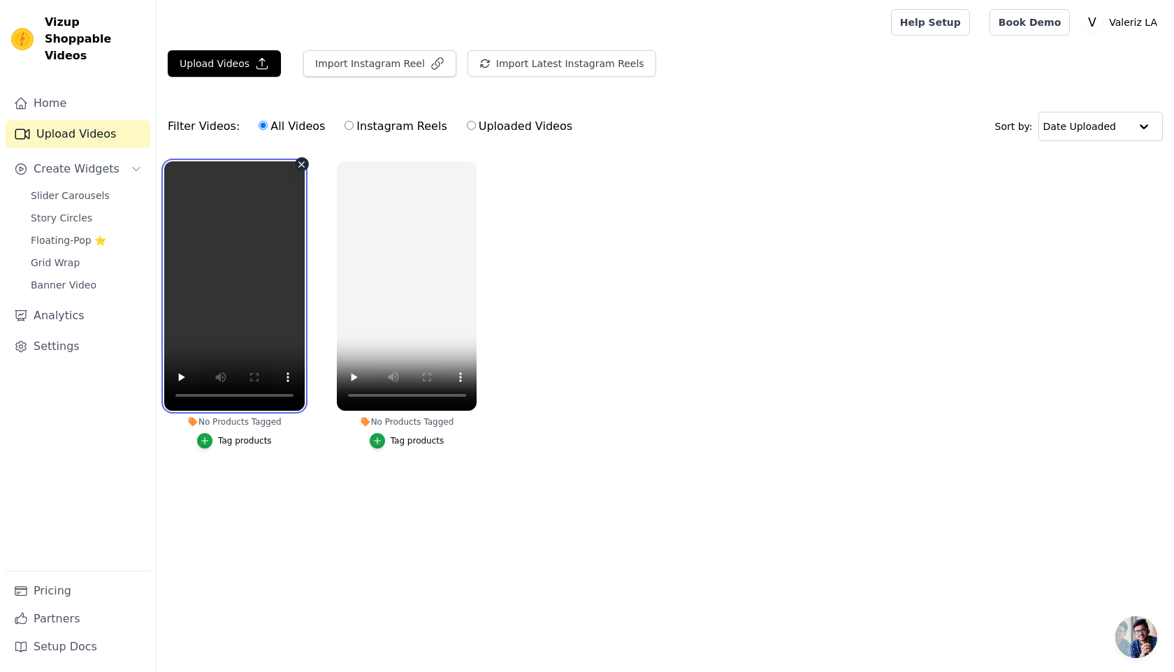
click at [287, 270] on video at bounding box center [234, 285] width 140 height 249
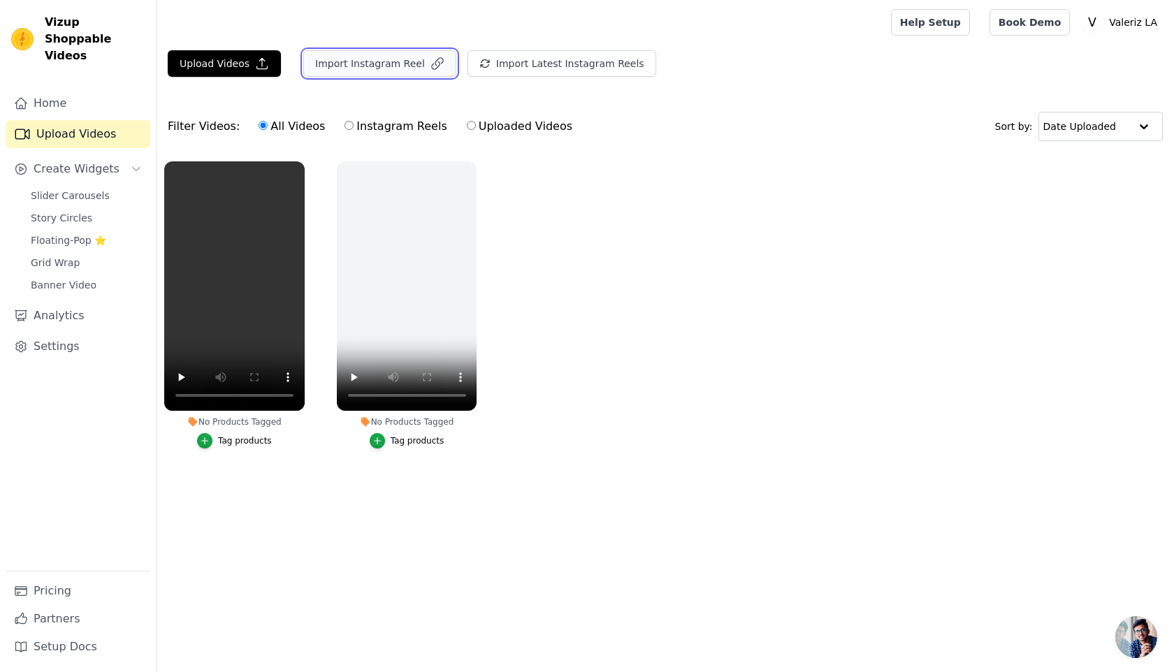
click at [410, 63] on button "Import Instagram Reel" at bounding box center [379, 63] width 153 height 27
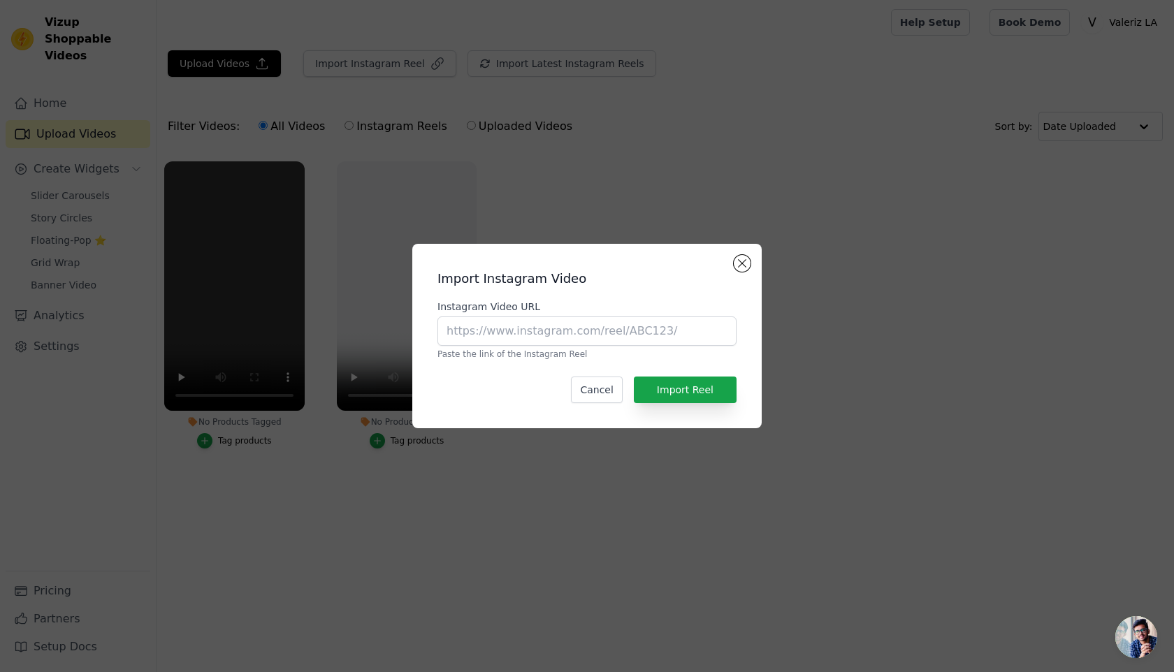
click at [613, 183] on div "Import Instagram Video Instagram Video URL Paste the link of the Instagram Reel…" at bounding box center [587, 336] width 1174 height 672
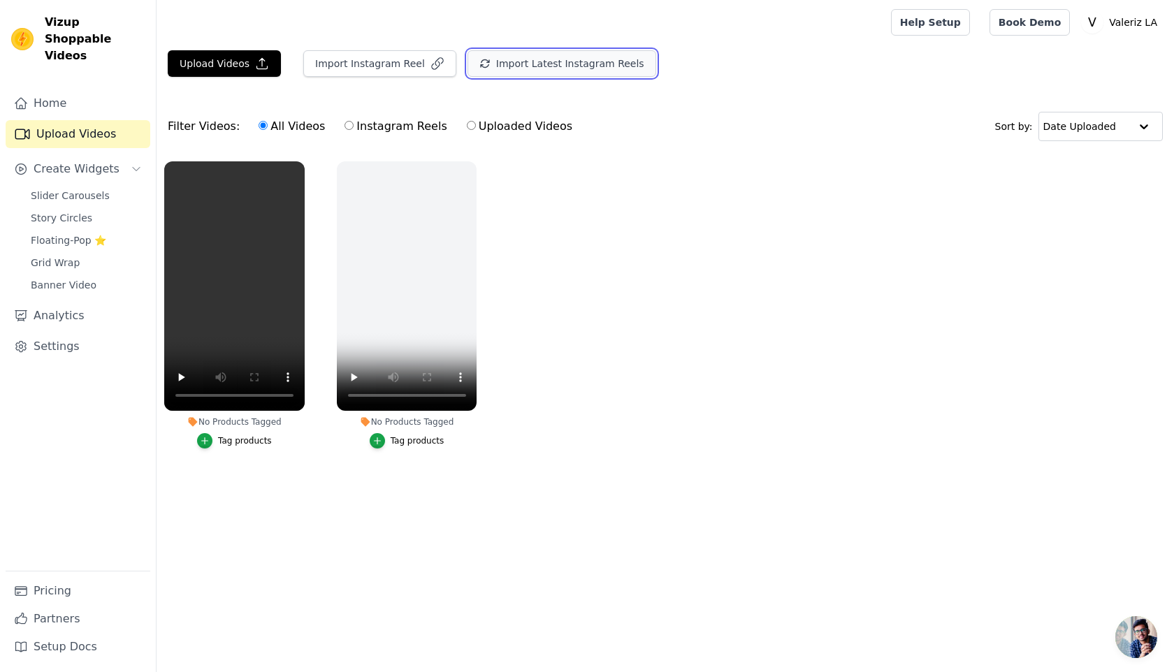
click at [503, 65] on button "Import Latest Instagram Reels" at bounding box center [561, 63] width 189 height 27
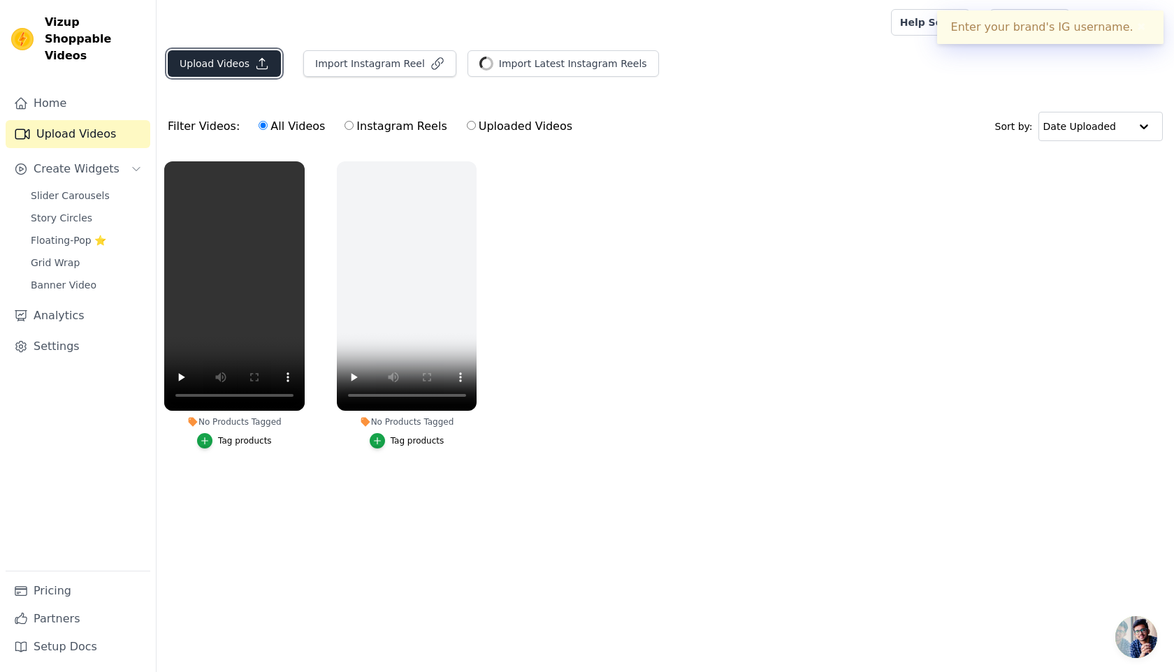
click at [252, 52] on button "Upload Videos" at bounding box center [224, 63] width 113 height 27
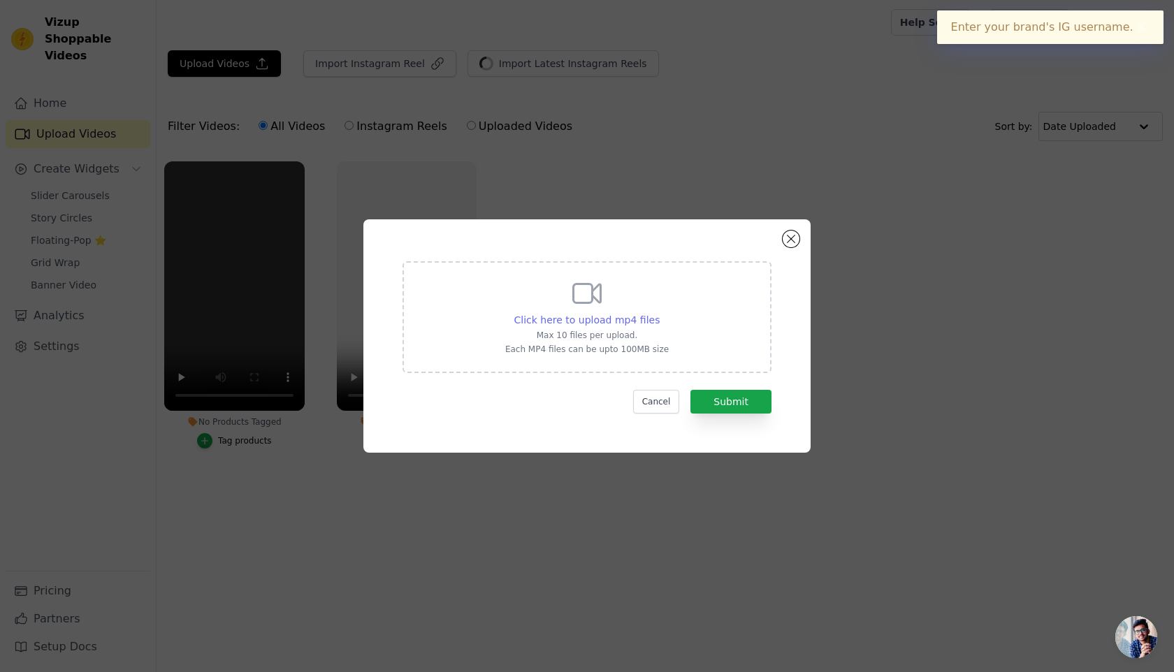
click at [522, 321] on span "Click here to upload mp4 files" at bounding box center [587, 319] width 146 height 11
click at [659, 313] on input "Click here to upload mp4 files Max 10 files per upload. Each MP4 files can be u…" at bounding box center [659, 312] width 1 height 1
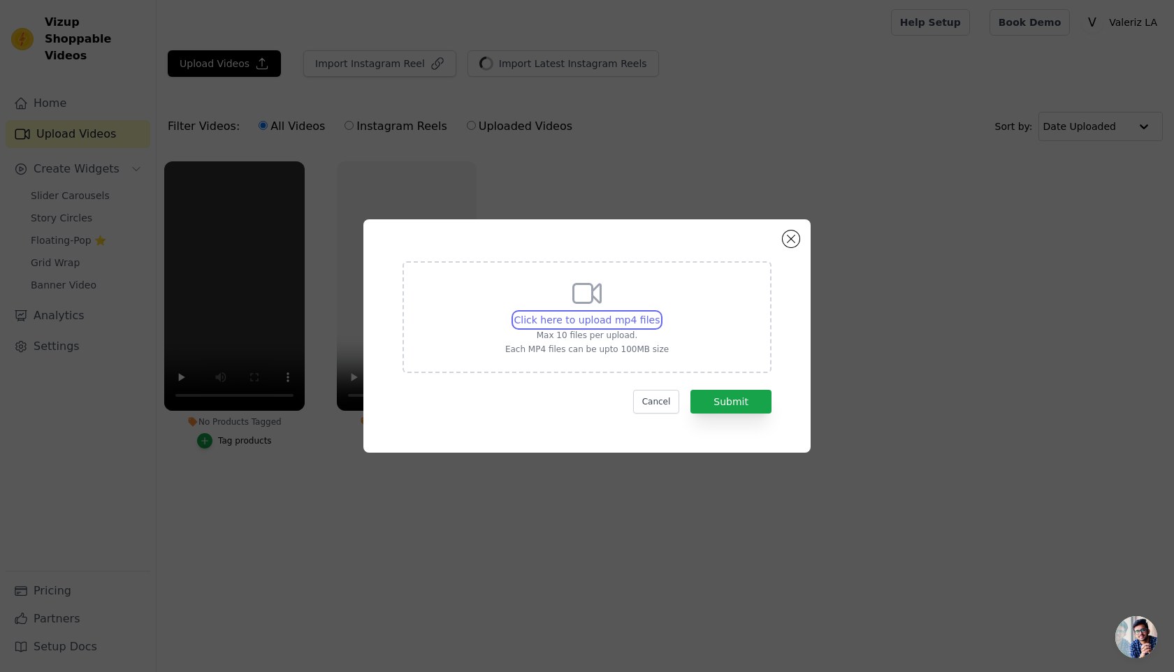
type input "C:\fakepath\video_7533299679396777246.mp4"
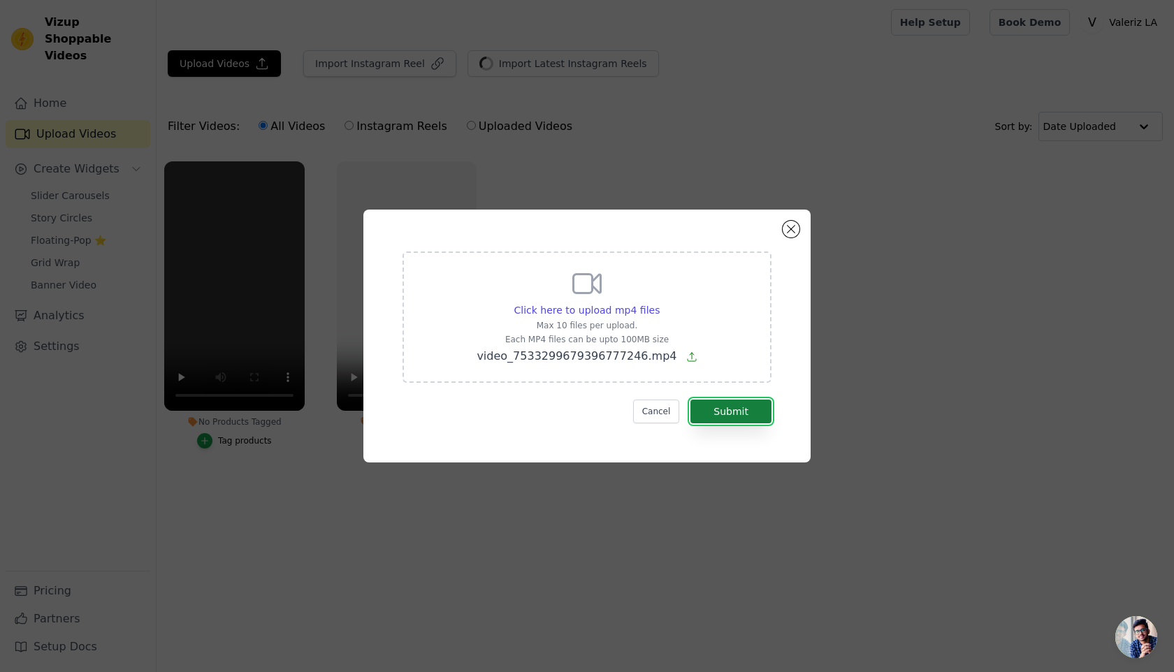
click at [745, 421] on button "Submit" at bounding box center [730, 412] width 81 height 24
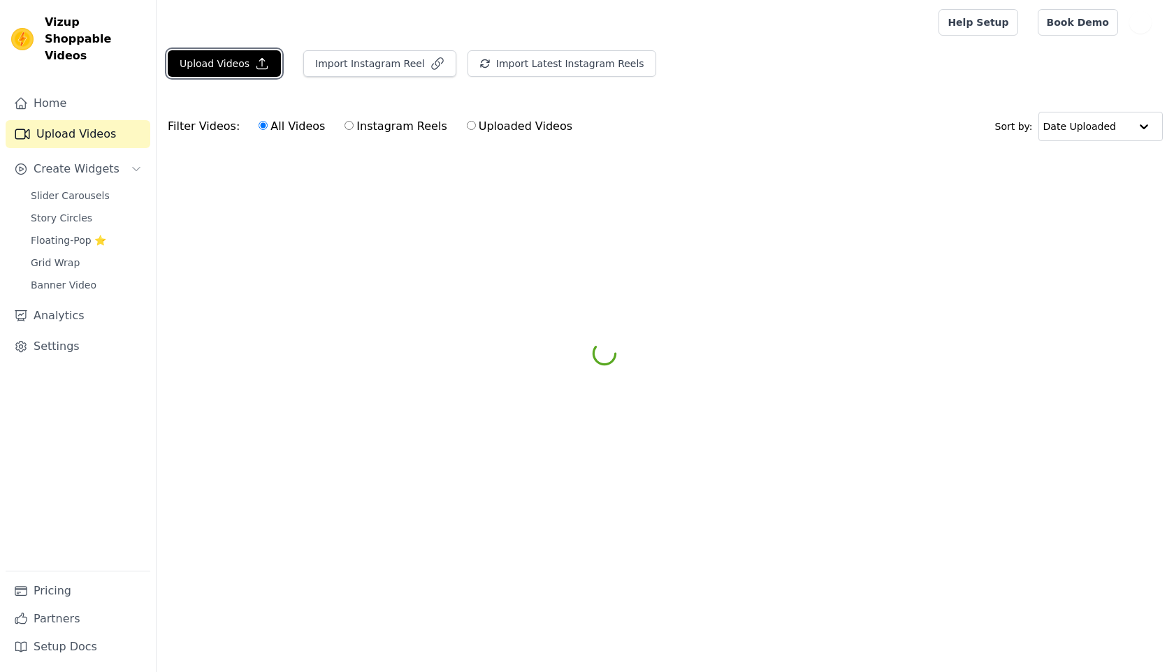
click at [245, 55] on button "Upload Videos" at bounding box center [224, 63] width 113 height 27
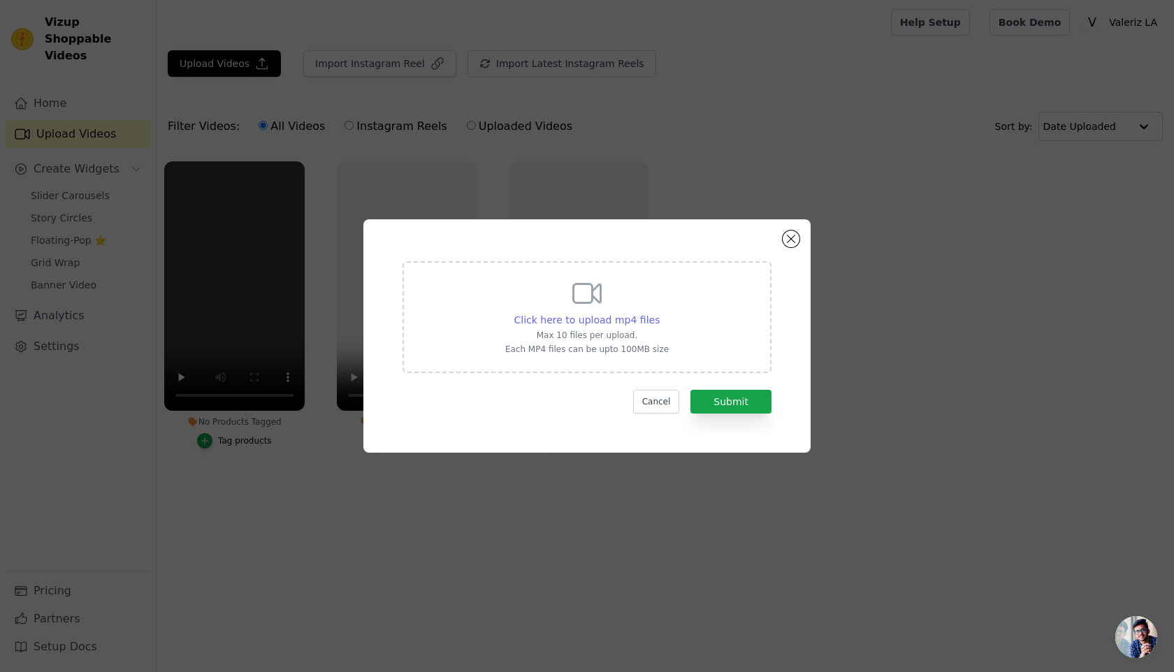
click at [615, 318] on span "Click here to upload mp4 files" at bounding box center [587, 319] width 146 height 11
click at [659, 313] on input "Click here to upload mp4 files Max 10 files per upload. Each MP4 files can be u…" at bounding box center [659, 312] width 1 height 1
type input "C:\fakepath\SnapTik-dot-Kim-cdb4ad9afd738d15a6d3b82430599cbe.mp4"
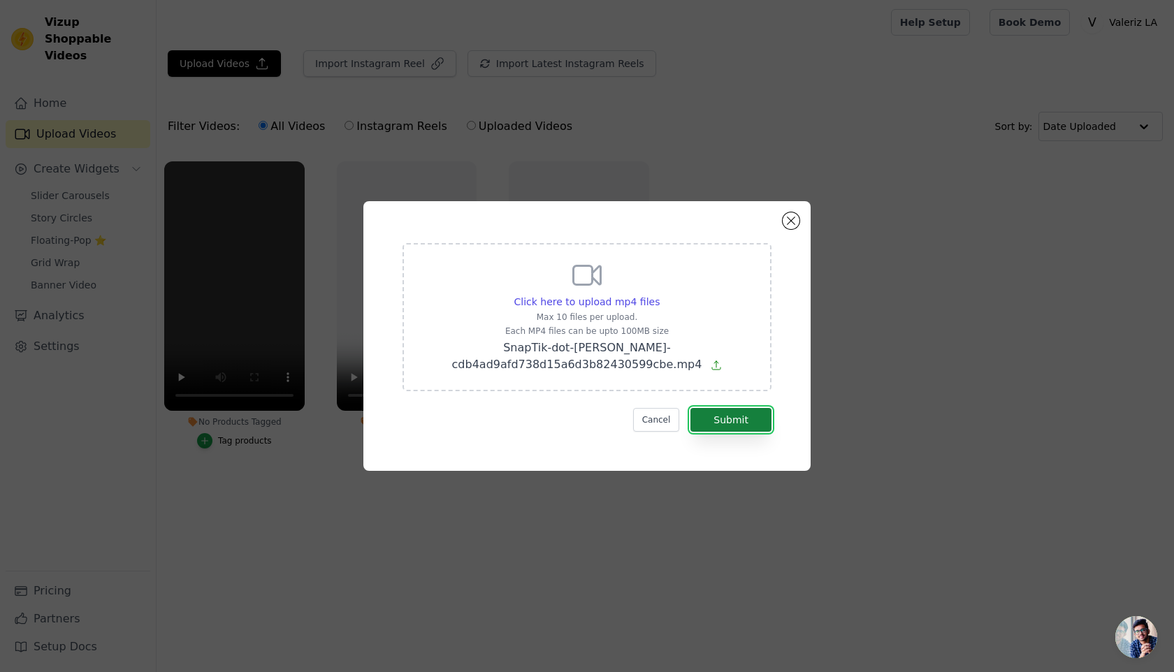
click at [750, 429] on button "Submit" at bounding box center [730, 420] width 81 height 24
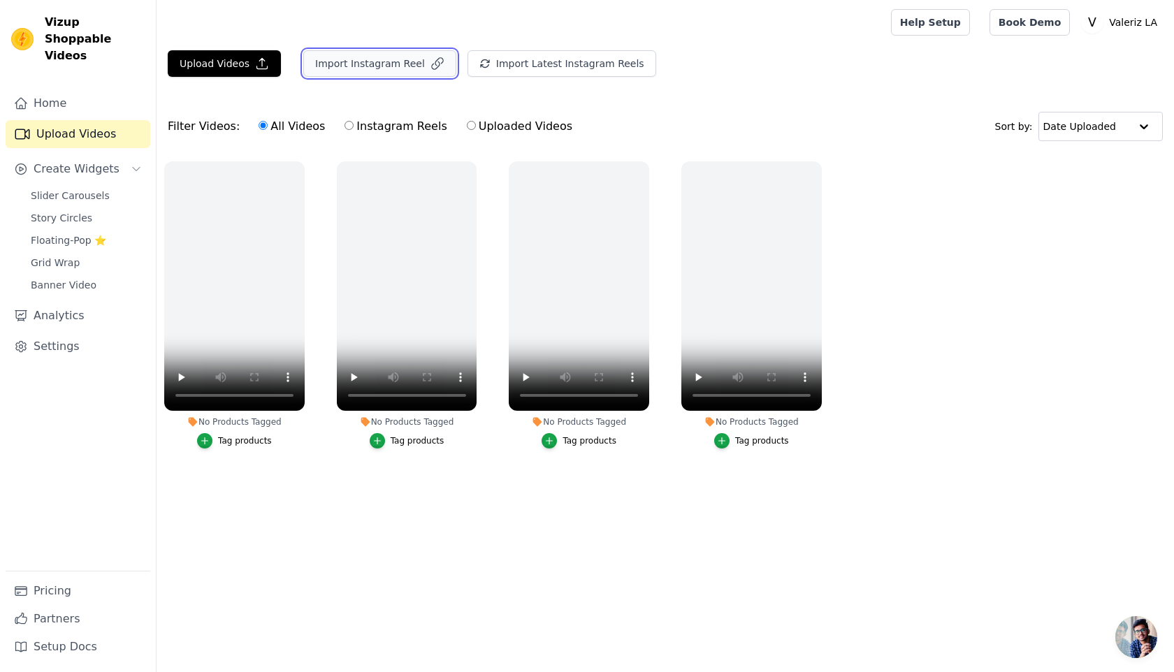
click at [337, 57] on button "Import Instagram Reel" at bounding box center [379, 63] width 153 height 27
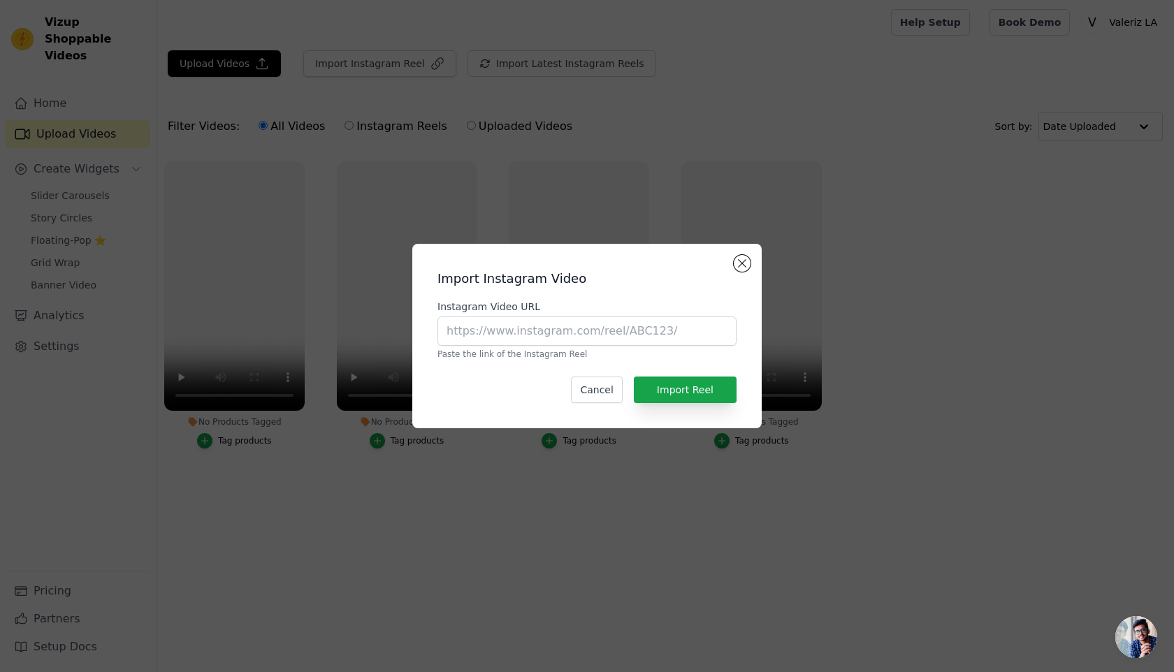
click at [391, 142] on div "Import Instagram Video Instagram Video URL Paste the link of the Instagram Reel…" at bounding box center [587, 336] width 1174 height 672
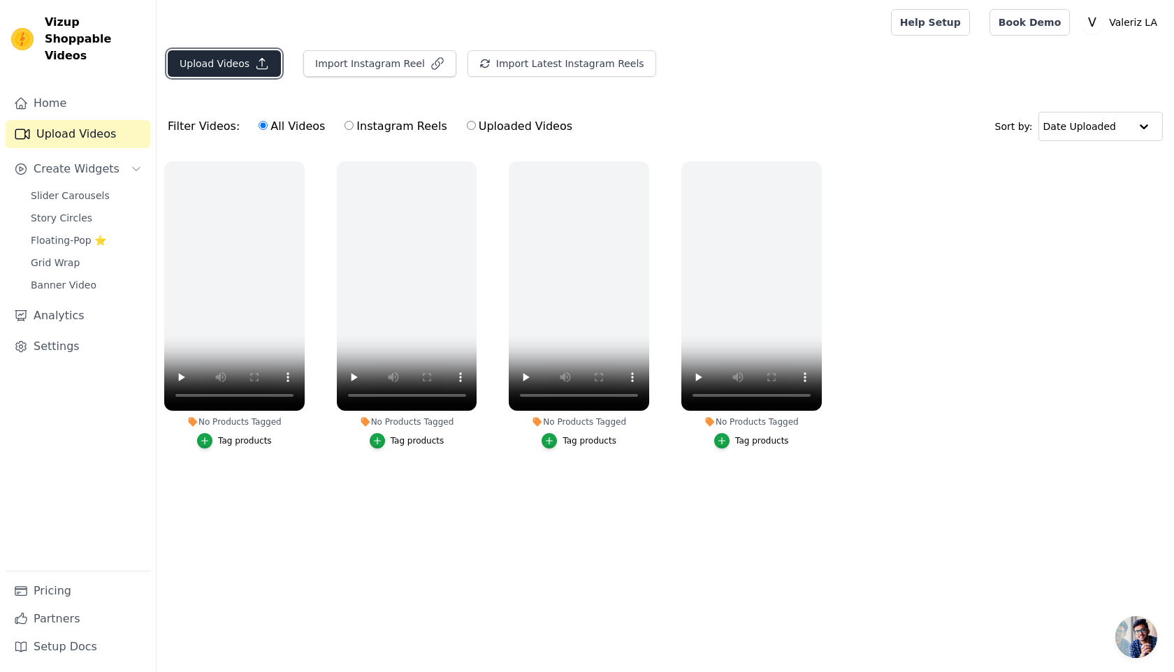
click at [250, 68] on button "Upload Videos" at bounding box center [224, 63] width 113 height 27
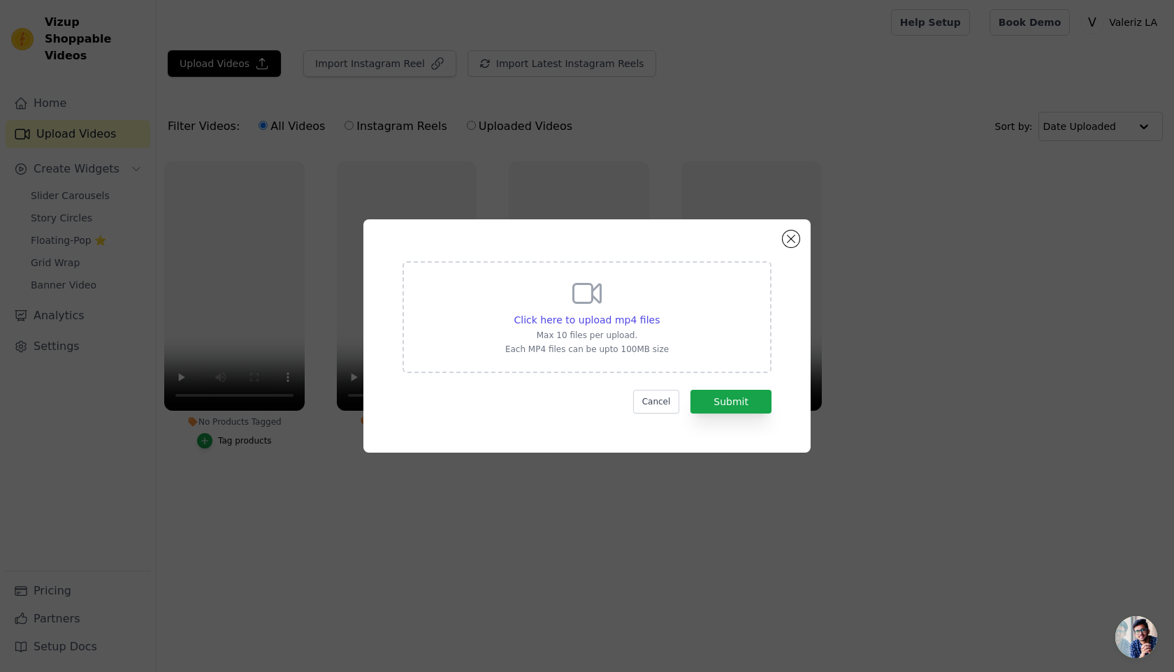
click at [636, 328] on div "Click here to upload mp4 files Max 10 files per upload. Each MP4 files can be u…" at bounding box center [586, 316] width 163 height 78
click at [659, 313] on input "Click here to upload mp4 files Max 10 files per upload. Each MP4 files can be u…" at bounding box center [659, 312] width 1 height 1
type input "C:\fakepath\video_7381562554285296927.mp4"
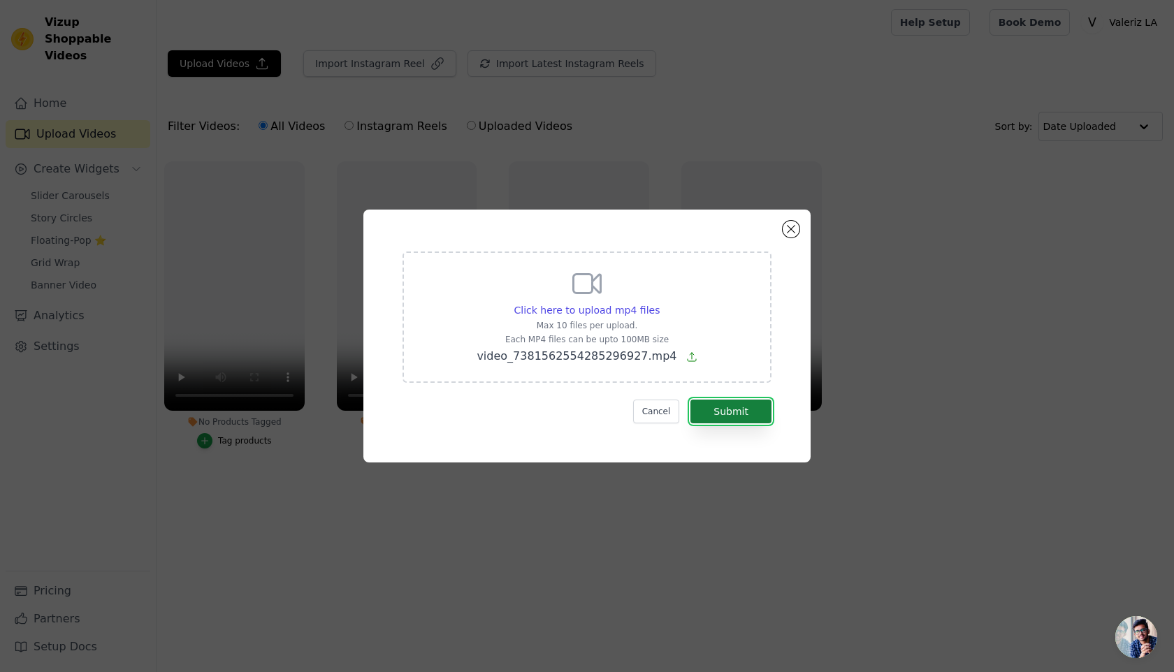
click at [764, 411] on button "Submit" at bounding box center [730, 412] width 81 height 24
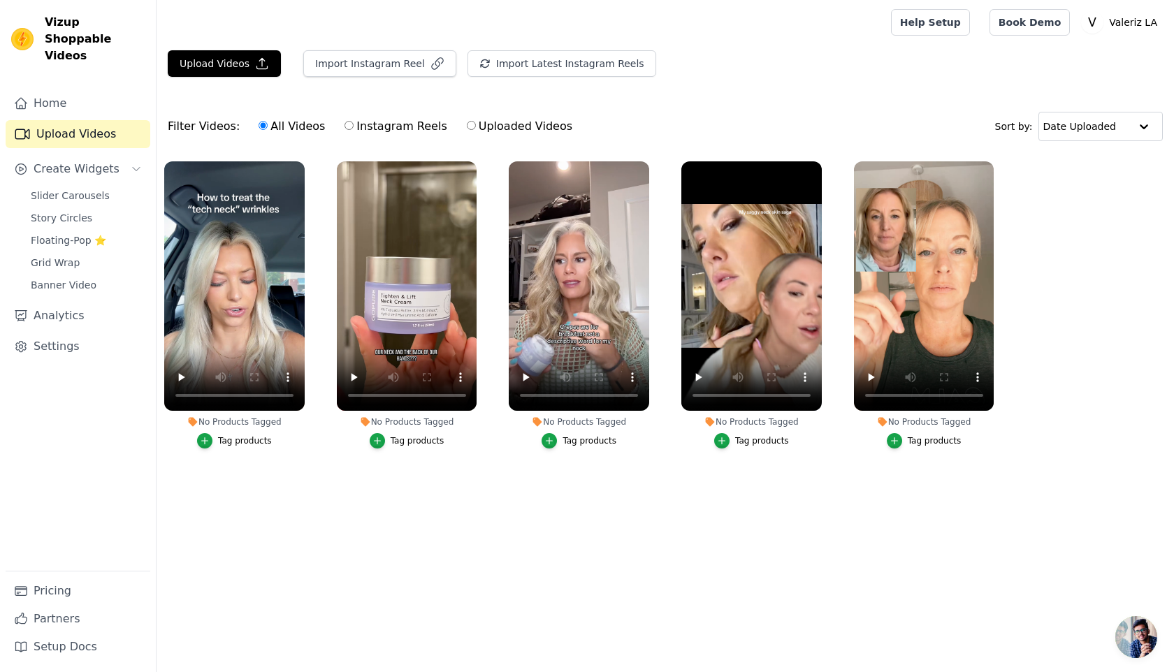
click at [265, 481] on ul "No Products Tagged Tag products No Products Tagged Tag products No Products Tag…" at bounding box center [664, 319] width 1017 height 330
click at [85, 189] on span "Slider Carousels" at bounding box center [70, 196] width 79 height 14
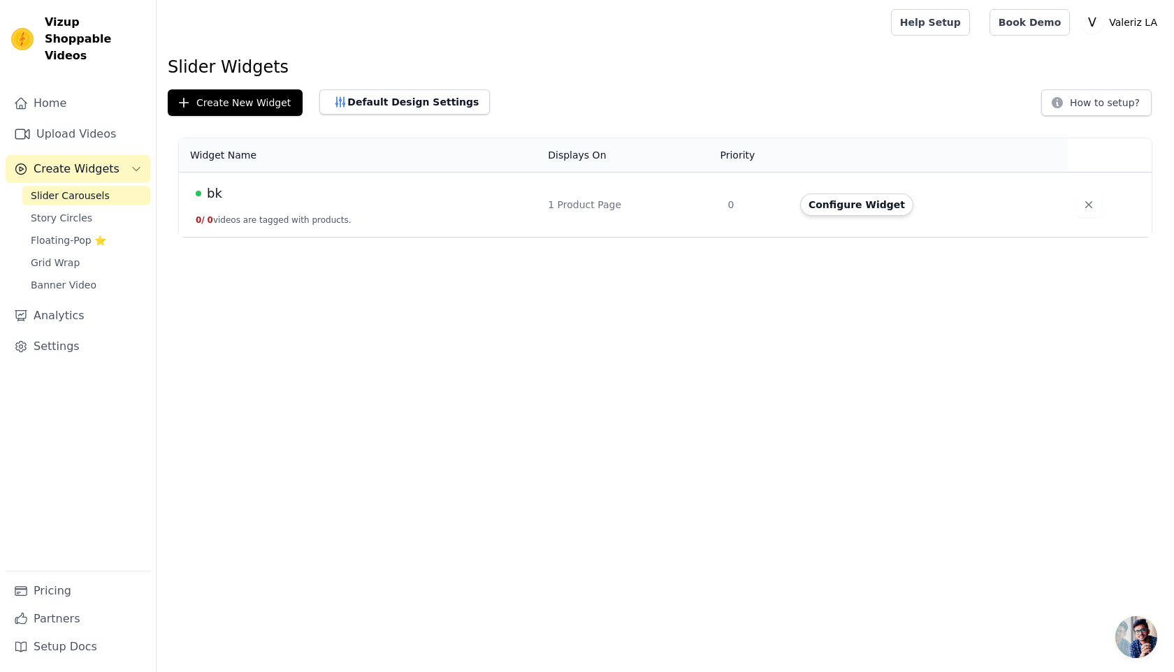
click at [594, 193] on td "1 Product Page" at bounding box center [629, 205] width 180 height 65
click at [588, 205] on div "1 Product Page" at bounding box center [629, 205] width 163 height 14
click at [1030, 201] on div "Configure Widget" at bounding box center [925, 205] width 251 height 22
click at [878, 196] on button "Configure Widget" at bounding box center [856, 205] width 113 height 22
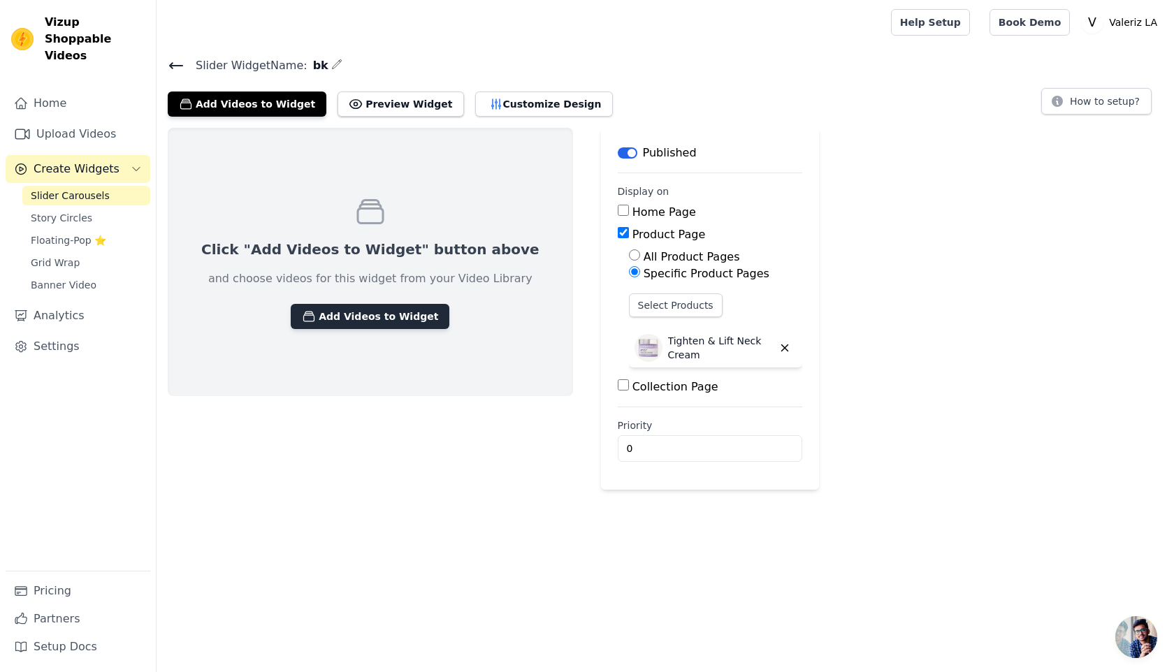
click at [379, 323] on button "Add Videos to Widget" at bounding box center [370, 316] width 159 height 25
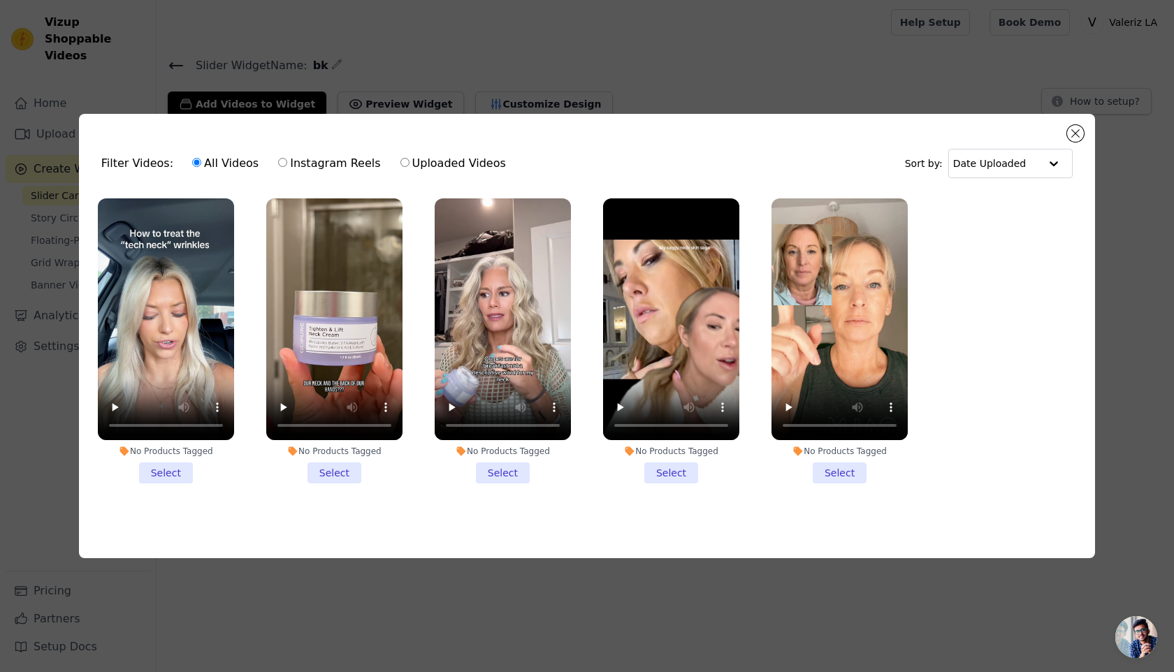
click at [679, 482] on li "No Products Tagged Select" at bounding box center [671, 341] width 136 height 286
click at [0, 0] on input "No Products Tagged Select" at bounding box center [0, 0] width 0 height 0
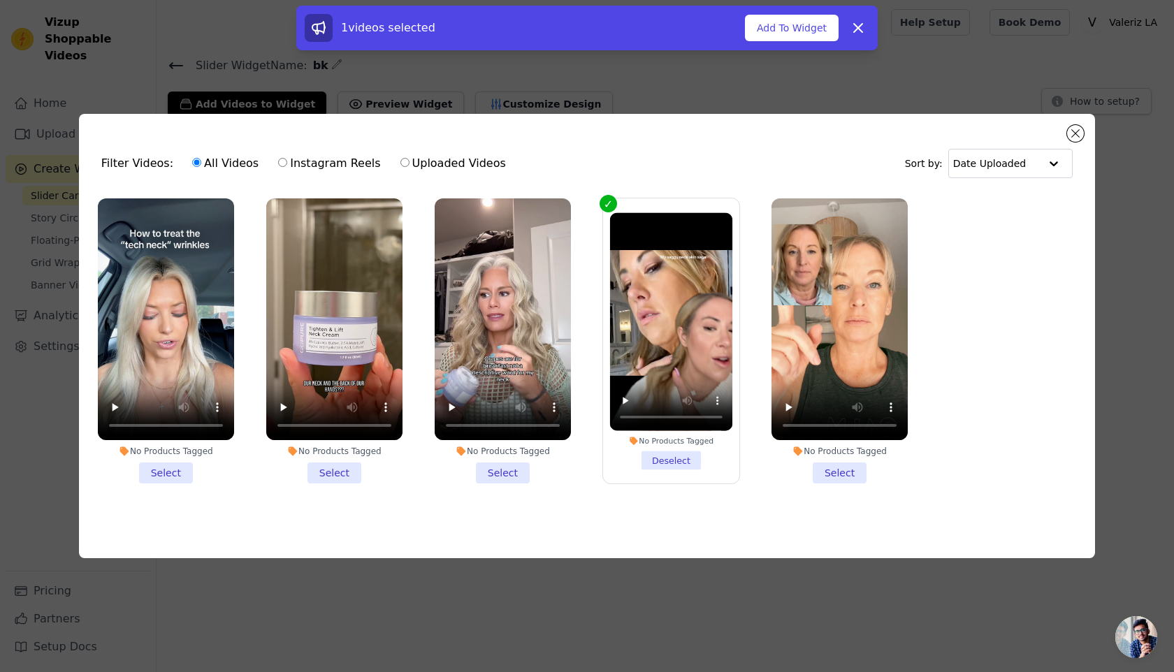
click at [833, 473] on li "No Products Tagged Select" at bounding box center [839, 341] width 136 height 286
click at [0, 0] on input "No Products Tagged Select" at bounding box center [0, 0] width 0 height 0
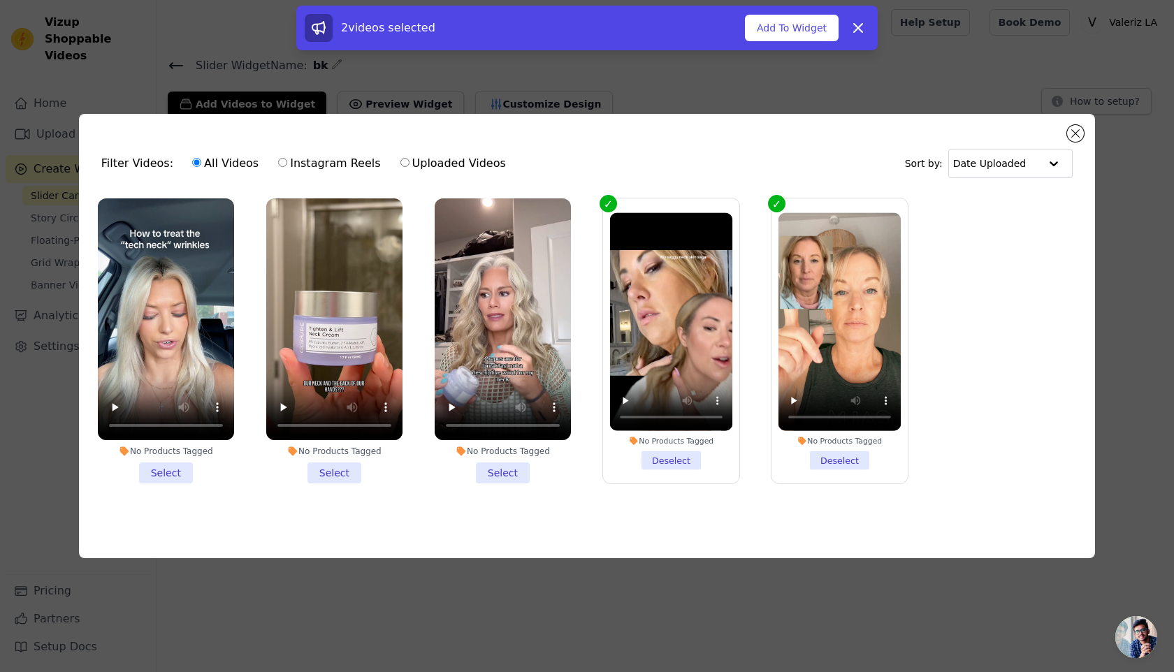
click at [494, 475] on li "No Products Tagged Select" at bounding box center [503, 341] width 136 height 286
click at [0, 0] on input "No Products Tagged Select" at bounding box center [0, 0] width 0 height 0
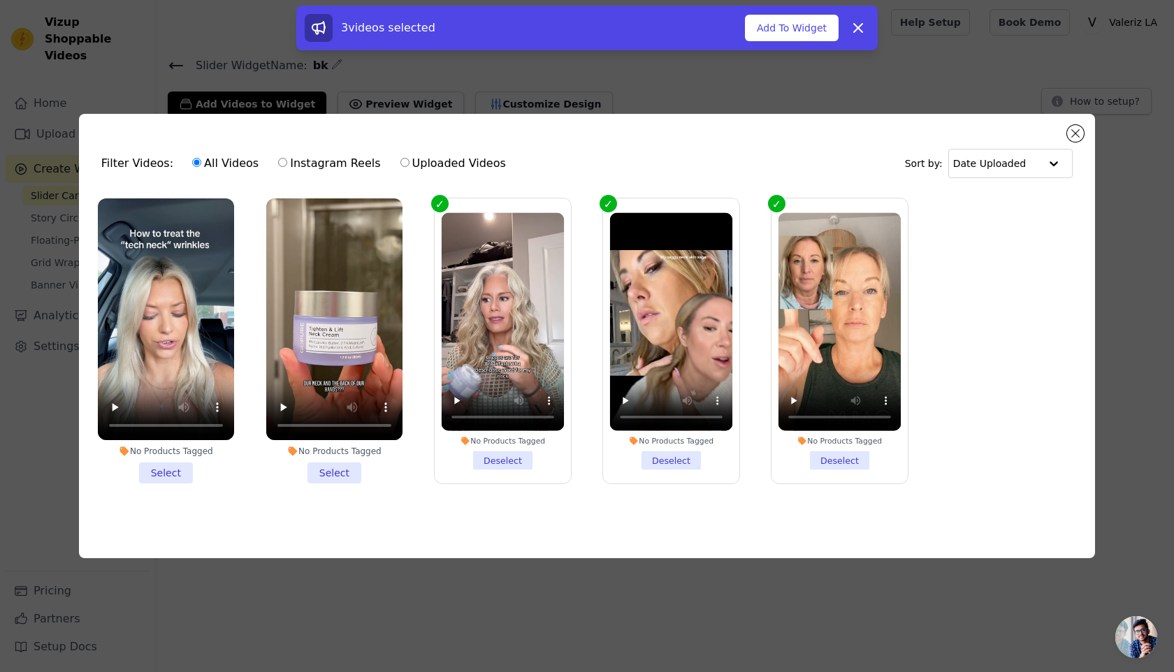
click at [343, 473] on li "No Products Tagged Select" at bounding box center [334, 341] width 136 height 286
click at [0, 0] on input "No Products Tagged Select" at bounding box center [0, 0] width 0 height 0
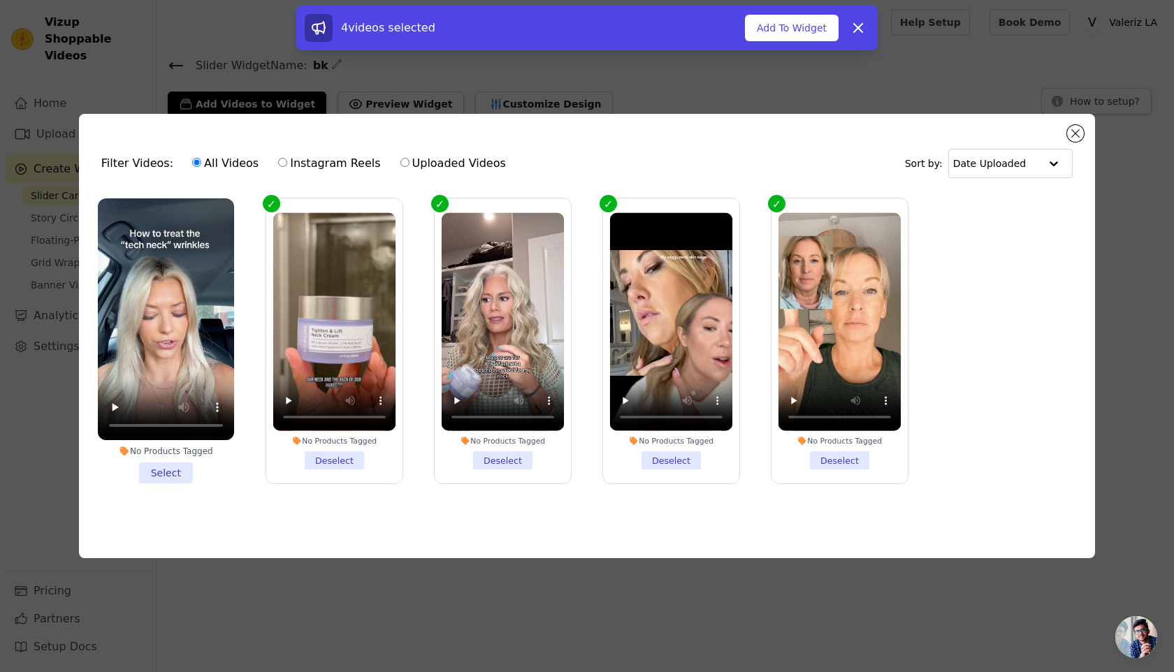
click at [188, 471] on li "No Products Tagged Select" at bounding box center [166, 341] width 136 height 286
click at [0, 0] on input "No Products Tagged Select" at bounding box center [0, 0] width 0 height 0
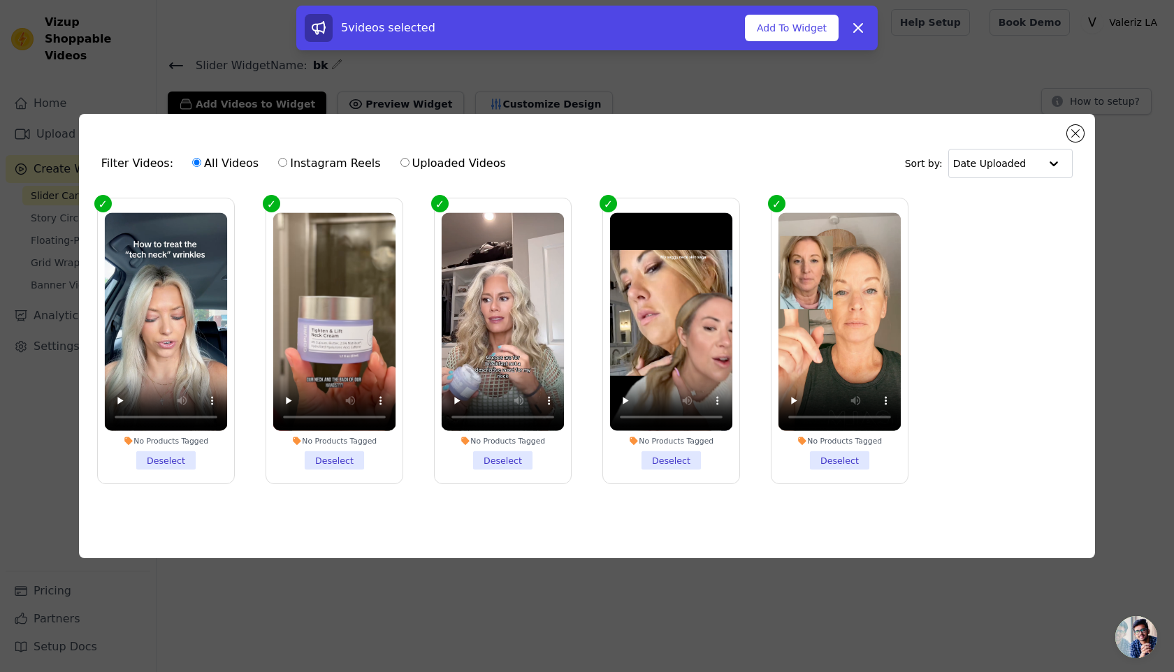
click at [482, 446] on li "No Products Tagged Deselect" at bounding box center [503, 340] width 123 height 257
click at [0, 0] on input "No Products Tagged Deselect" at bounding box center [0, 0] width 0 height 0
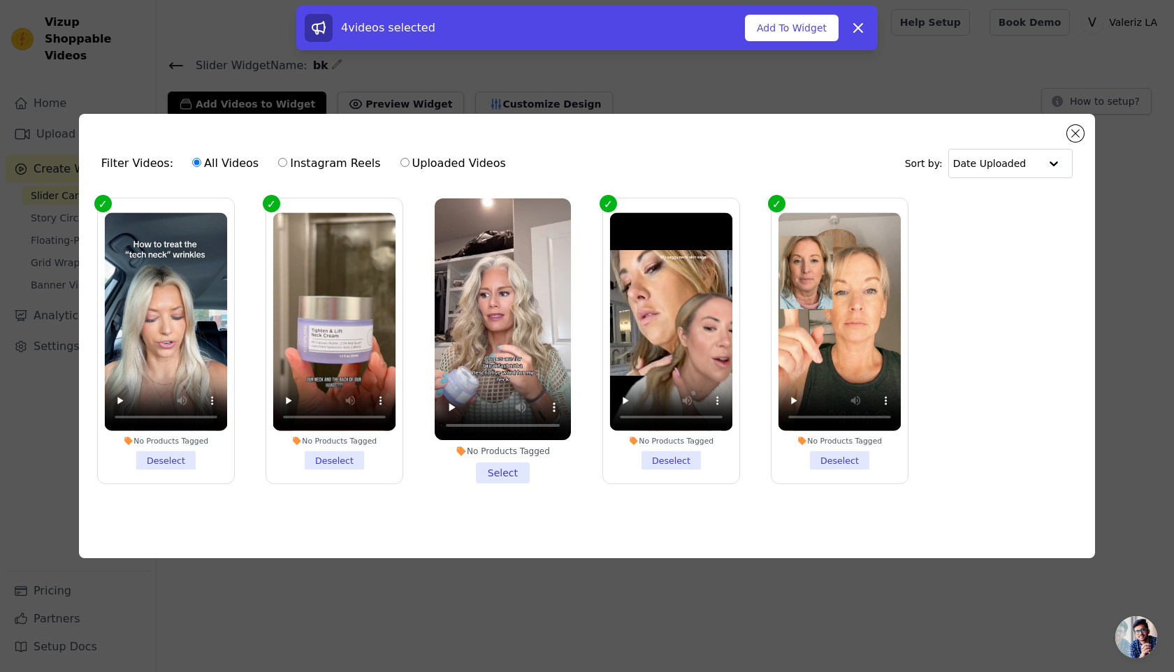
click at [482, 445] on li "No Products Tagged Select" at bounding box center [503, 341] width 136 height 286
click at [0, 0] on input "No Products Tagged Select" at bounding box center [0, 0] width 0 height 0
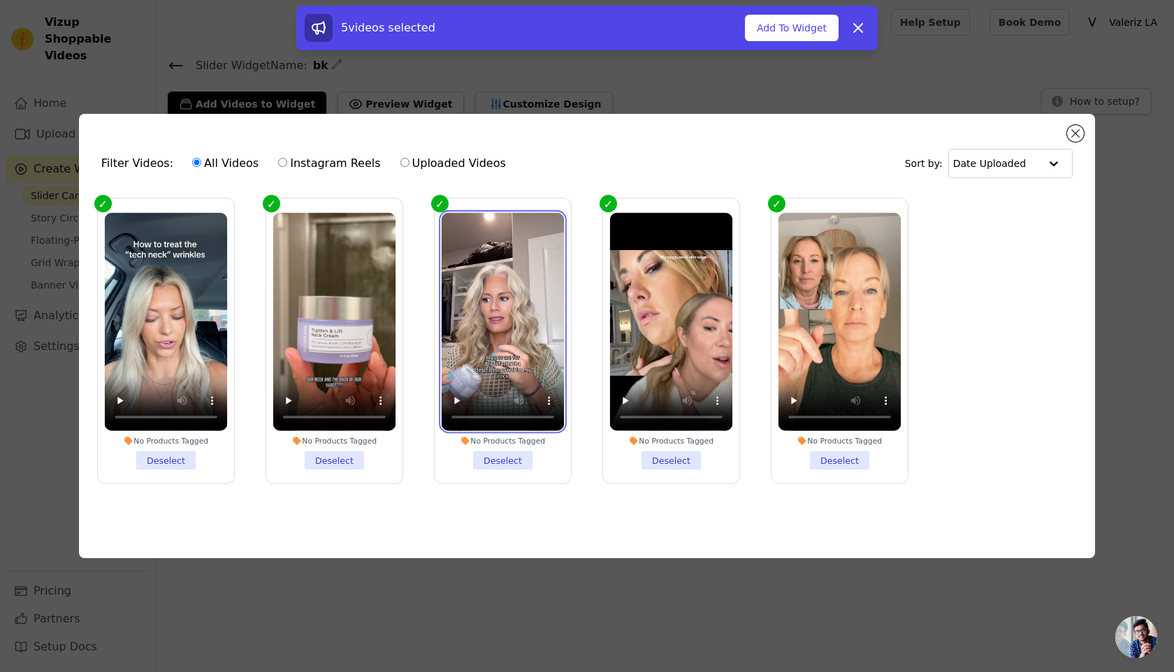
click at [504, 384] on video at bounding box center [503, 321] width 123 height 218
click at [475, 442] on div "No Products Tagged" at bounding box center [503, 440] width 123 height 10
click at [0, 0] on input "No Products Tagged Deselect" at bounding box center [0, 0] width 0 height 0
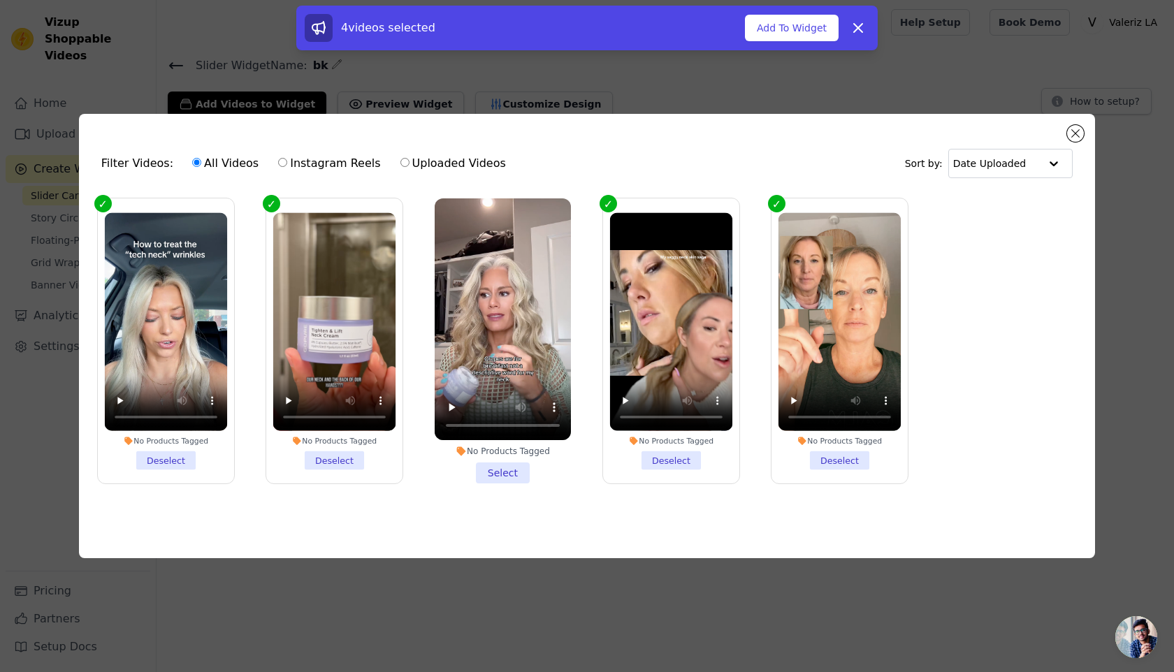
click at [490, 450] on div "No Products Tagged" at bounding box center [503, 451] width 136 height 11
click at [0, 0] on input "No Products Tagged Select" at bounding box center [0, 0] width 0 height 0
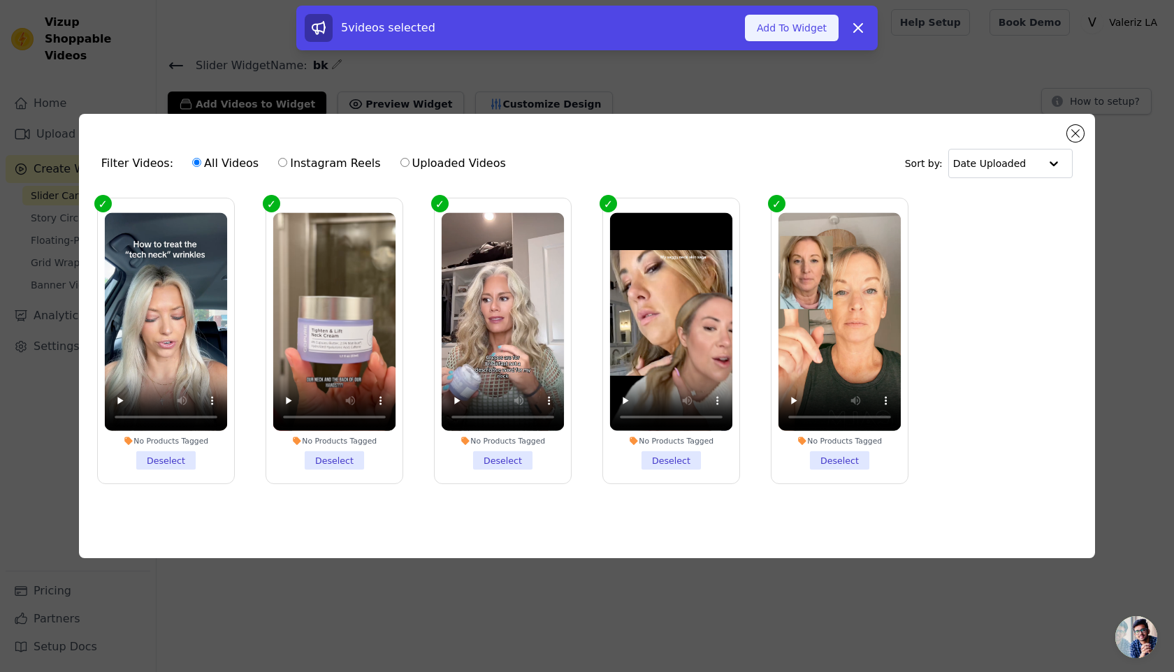
click at [819, 32] on button "Add To Widget" at bounding box center [792, 28] width 94 height 27
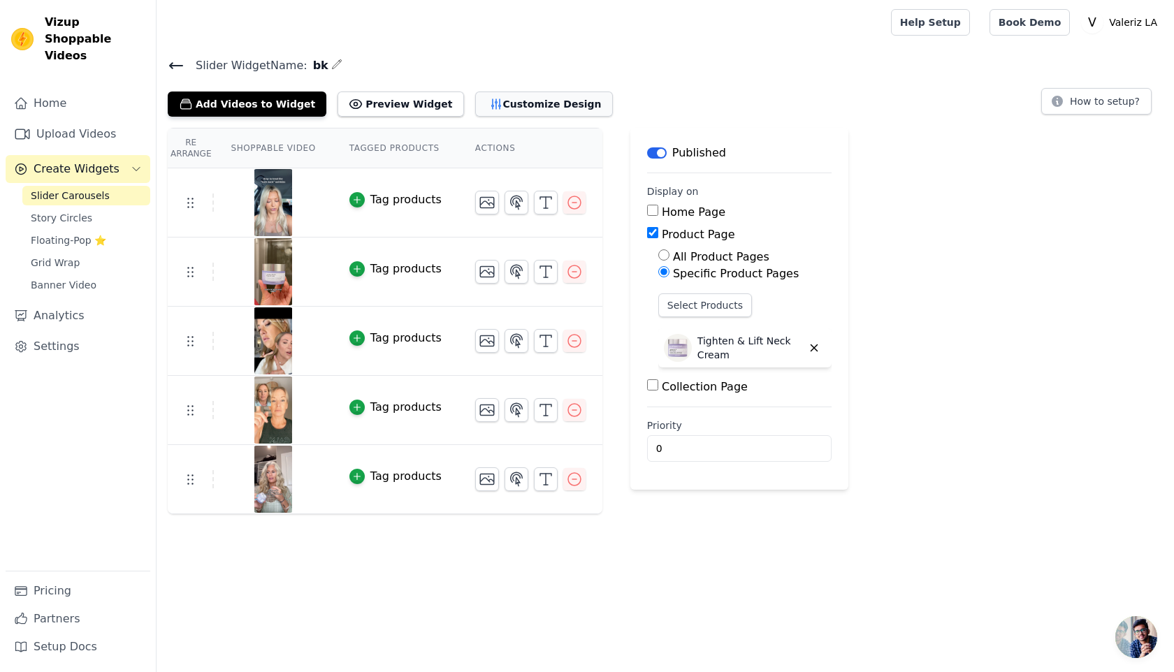
click at [495, 99] on button "Customize Design" at bounding box center [544, 104] width 138 height 25
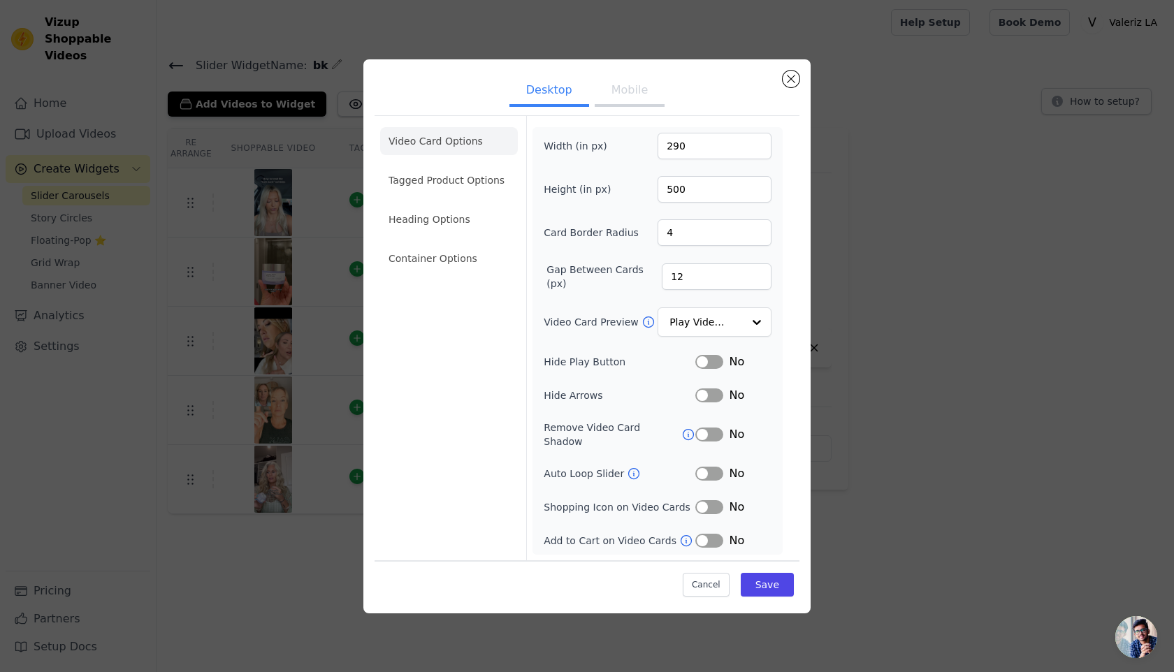
click at [629, 89] on button "Mobile" at bounding box center [630, 91] width 70 height 31
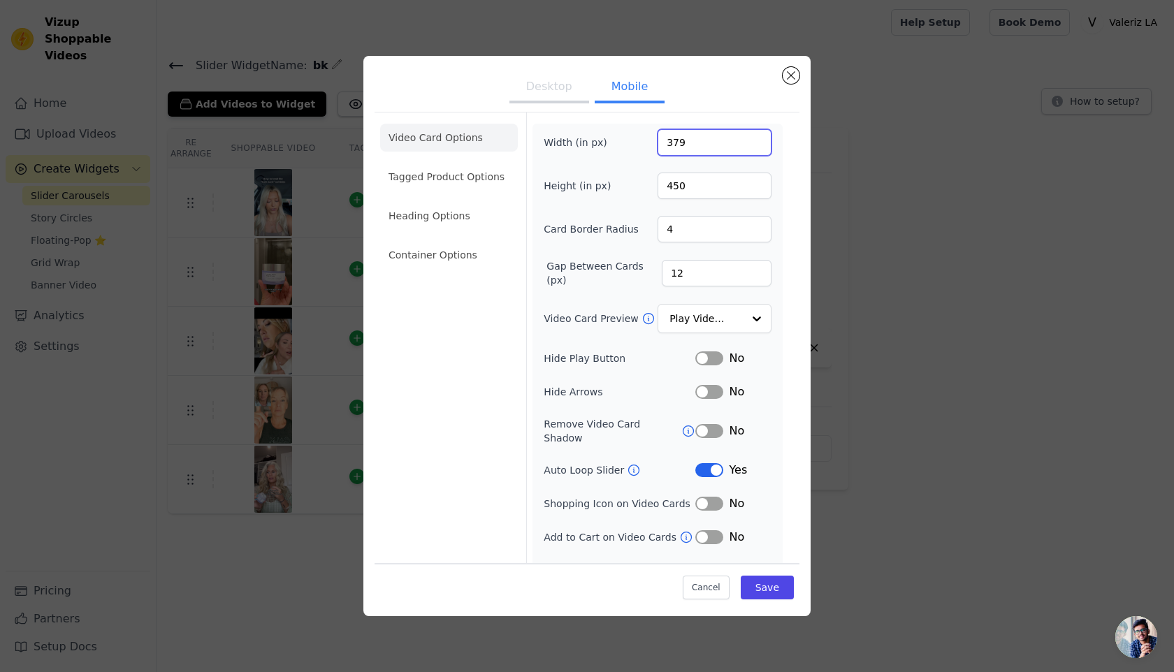
click at [717, 146] on input "379" at bounding box center [714, 142] width 114 height 27
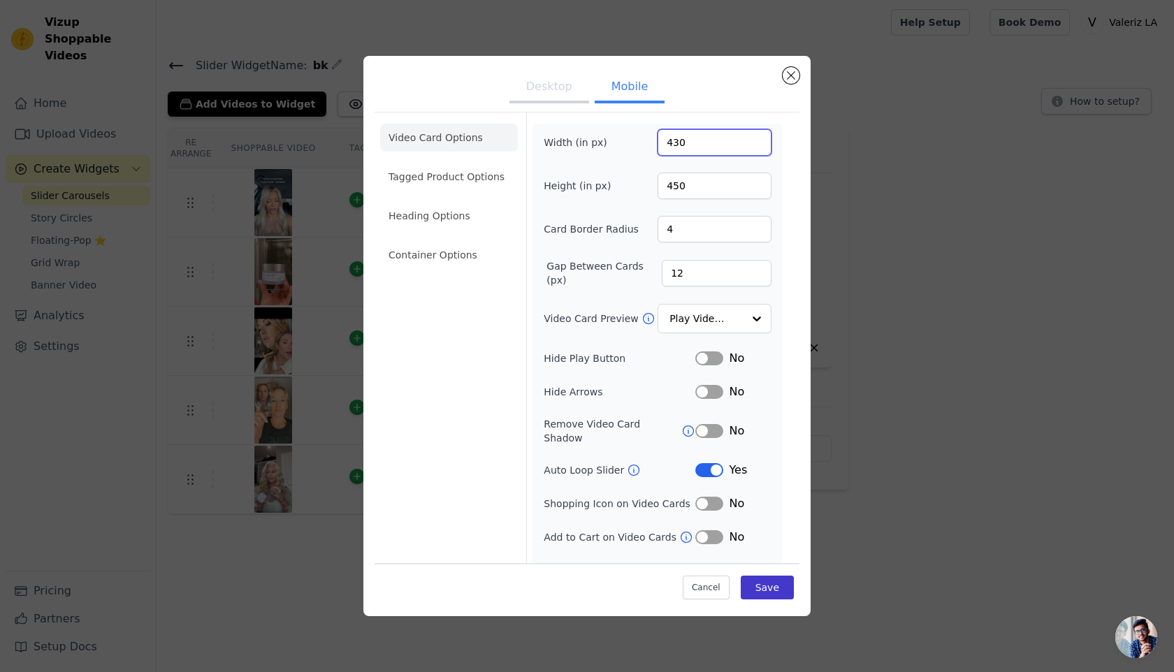
type input "430"
click at [779, 584] on button "Save" at bounding box center [767, 588] width 53 height 24
